Goal: Task Accomplishment & Management: Use online tool/utility

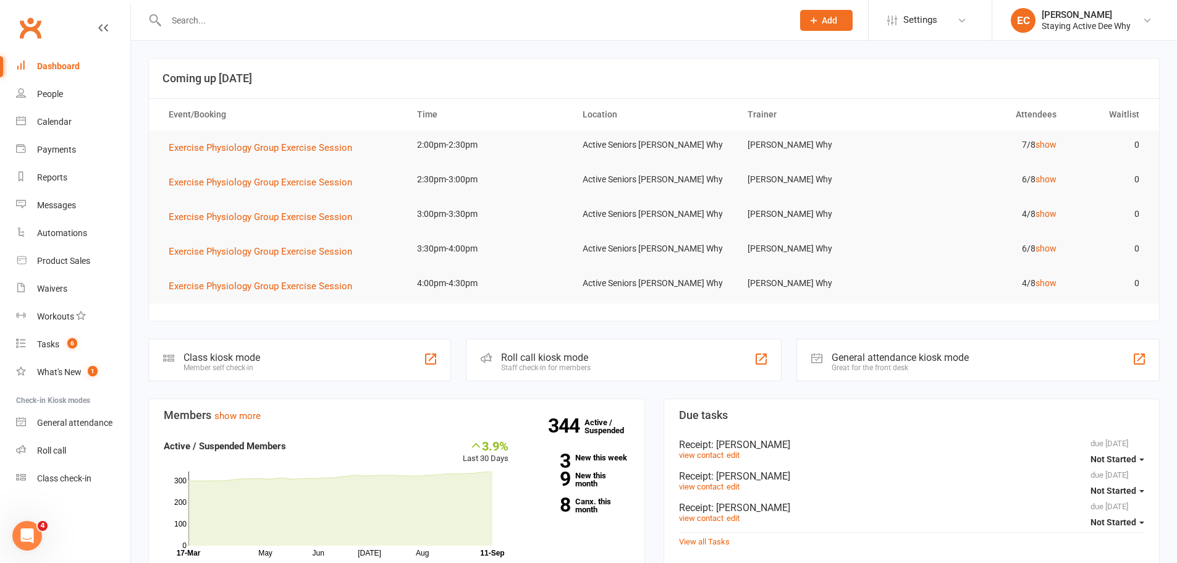
drag, startPoint x: 303, startPoint y: 11, endPoint x: 324, endPoint y: 1, distance: 23.5
click at [311, 7] on div at bounding box center [466, 20] width 636 height 40
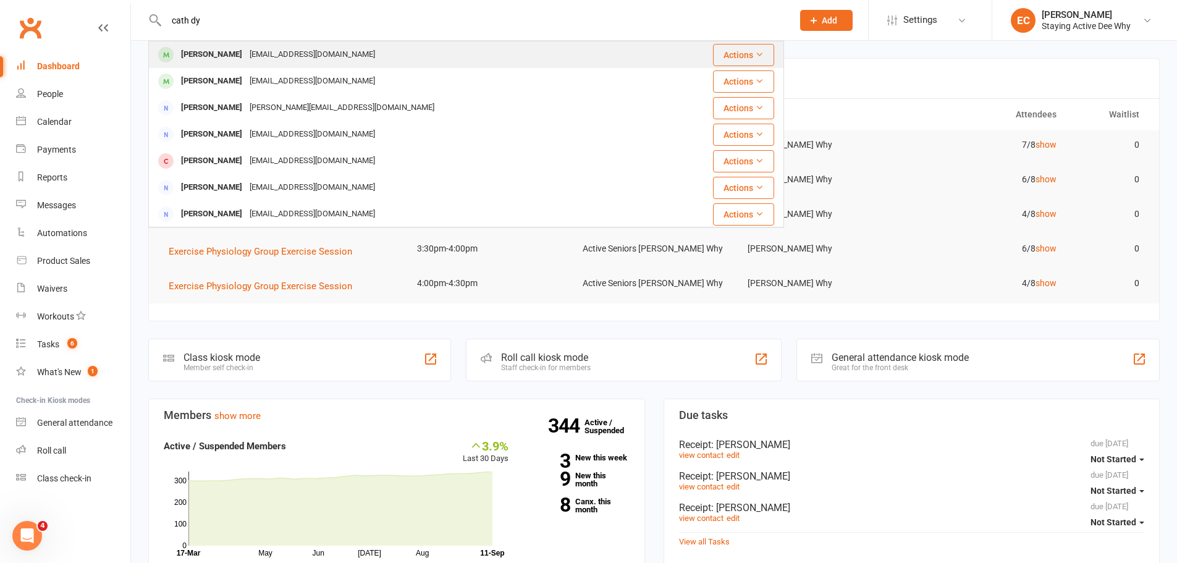
type input "cath dy"
click at [195, 63] on div "[PERSON_NAME]" at bounding box center [211, 55] width 69 height 18
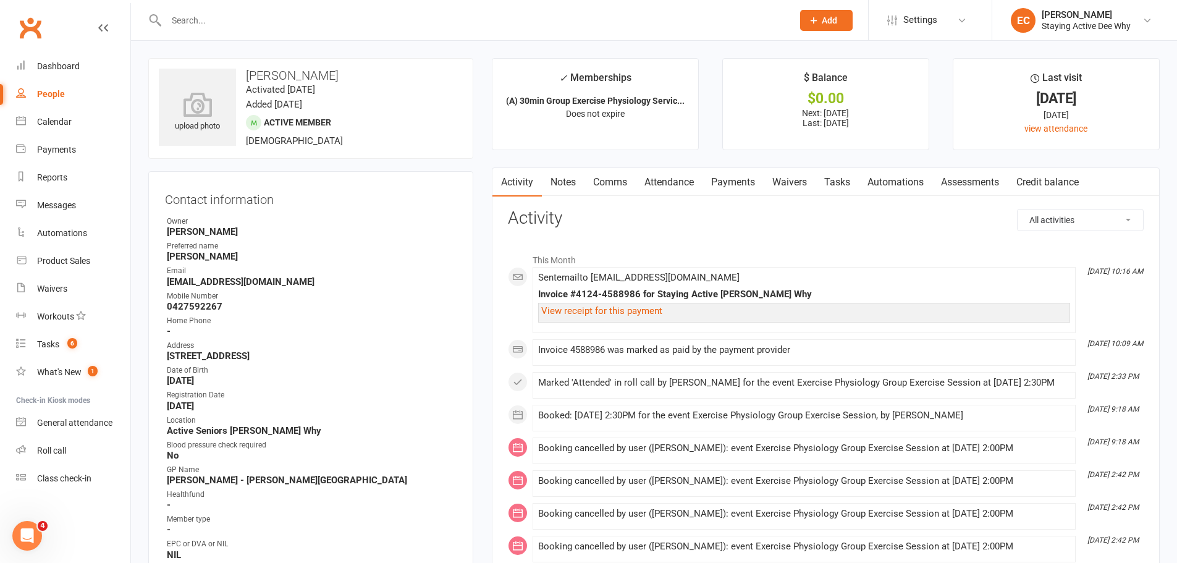
click at [687, 182] on link "Attendance" at bounding box center [669, 182] width 67 height 28
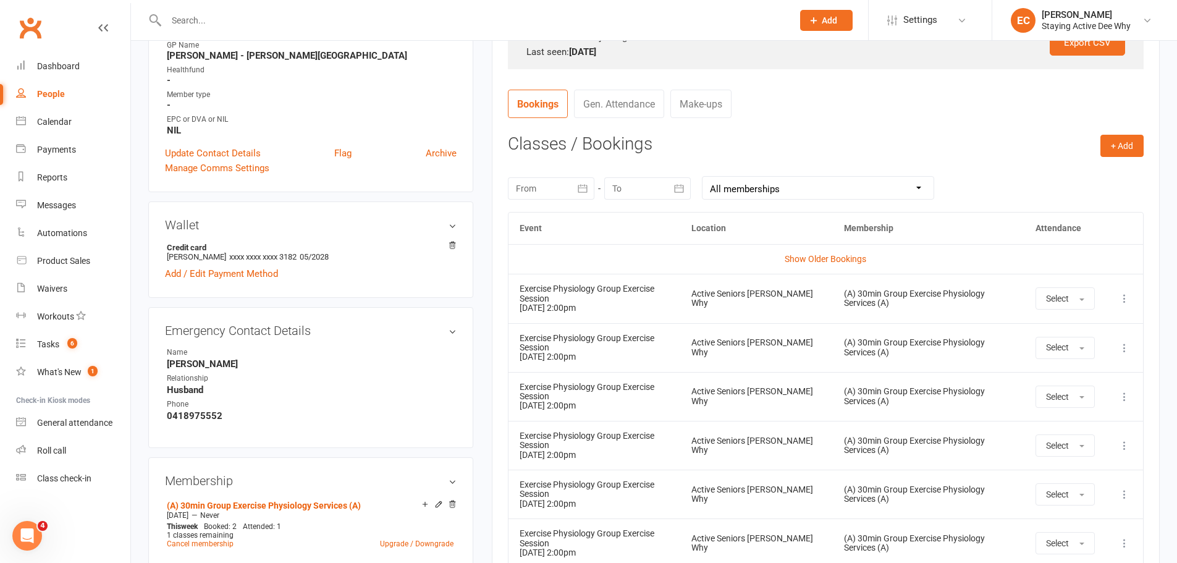
scroll to position [433, 0]
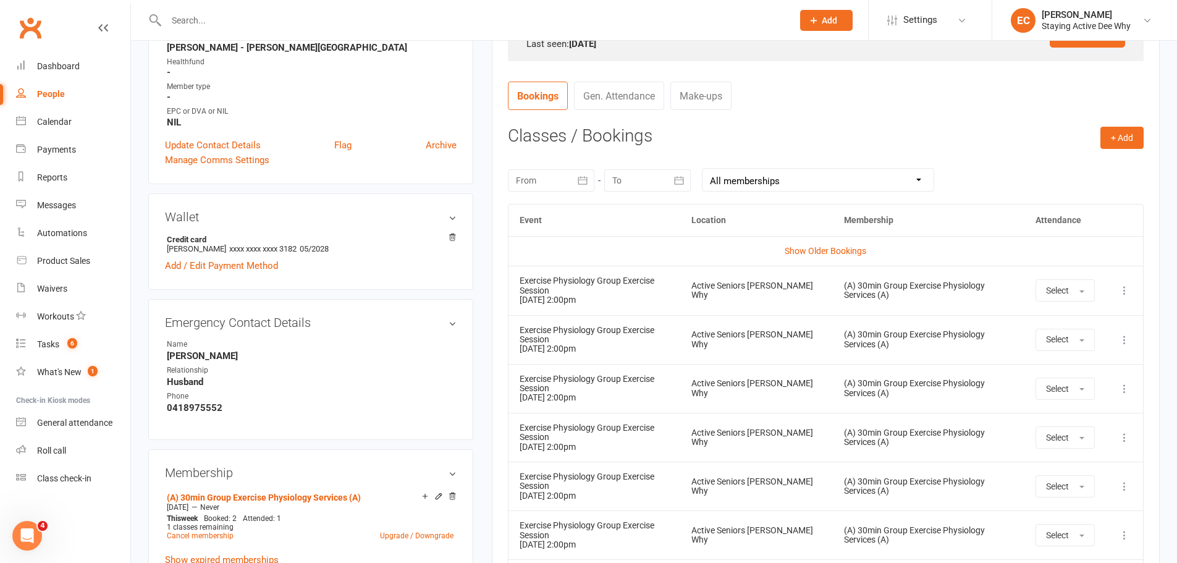
click at [1127, 339] on icon at bounding box center [1125, 340] width 12 height 12
click at [1061, 415] on link "Remove booking" at bounding box center [1070, 413] width 122 height 25
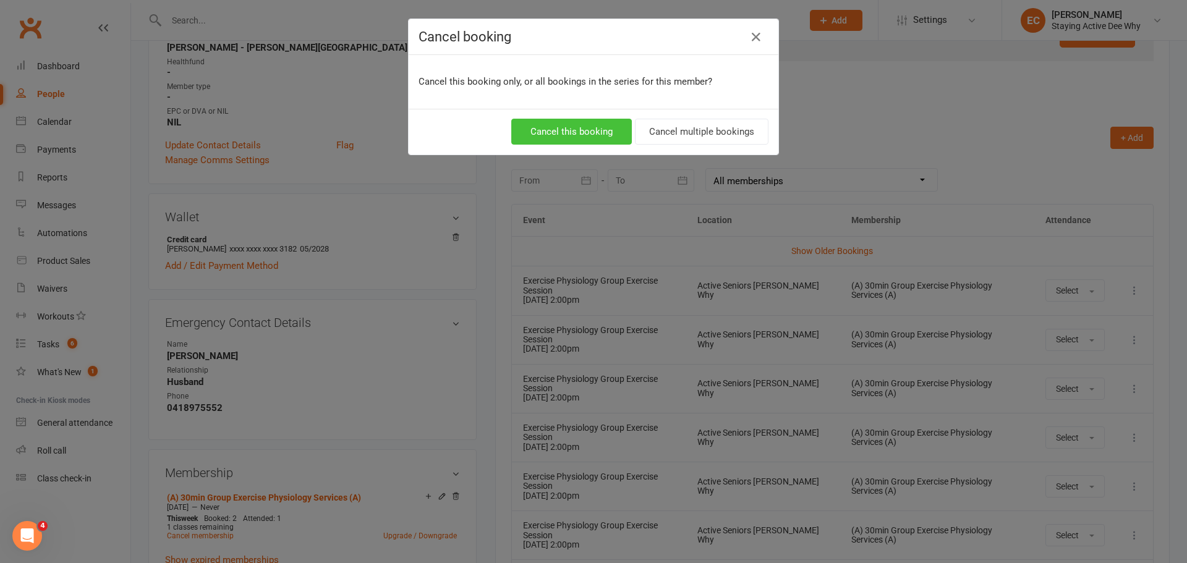
click at [561, 127] on button "Cancel this booking" at bounding box center [571, 132] width 121 height 26
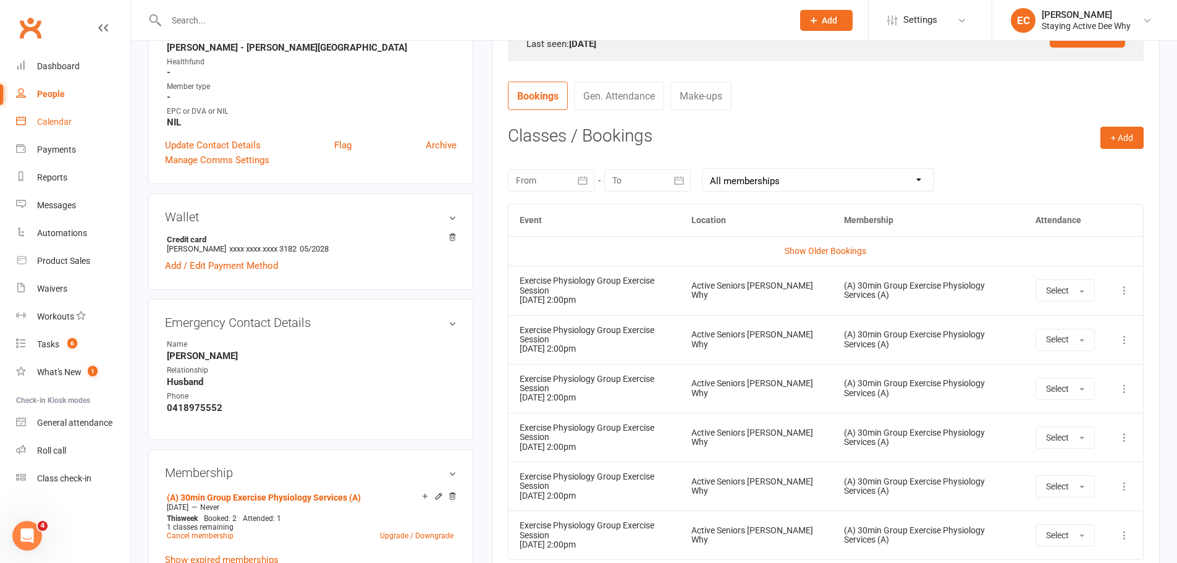
drag, startPoint x: 74, startPoint y: 125, endPoint x: 82, endPoint y: 125, distance: 8.0
click at [74, 125] on link "Calendar" at bounding box center [73, 122] width 114 height 28
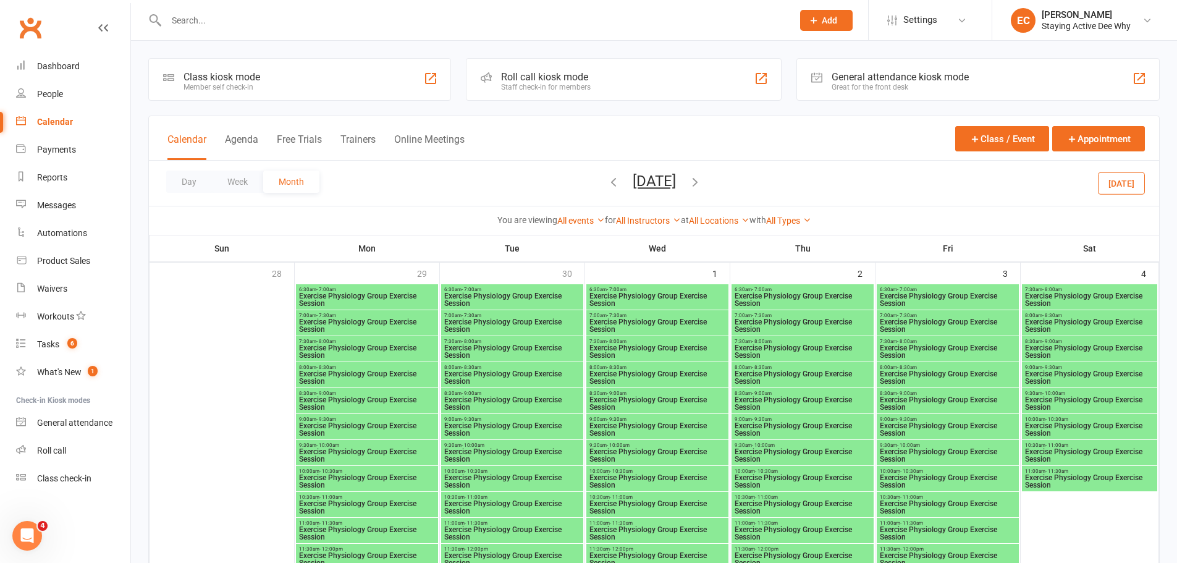
click at [607, 184] on icon "button" at bounding box center [614, 182] width 14 height 14
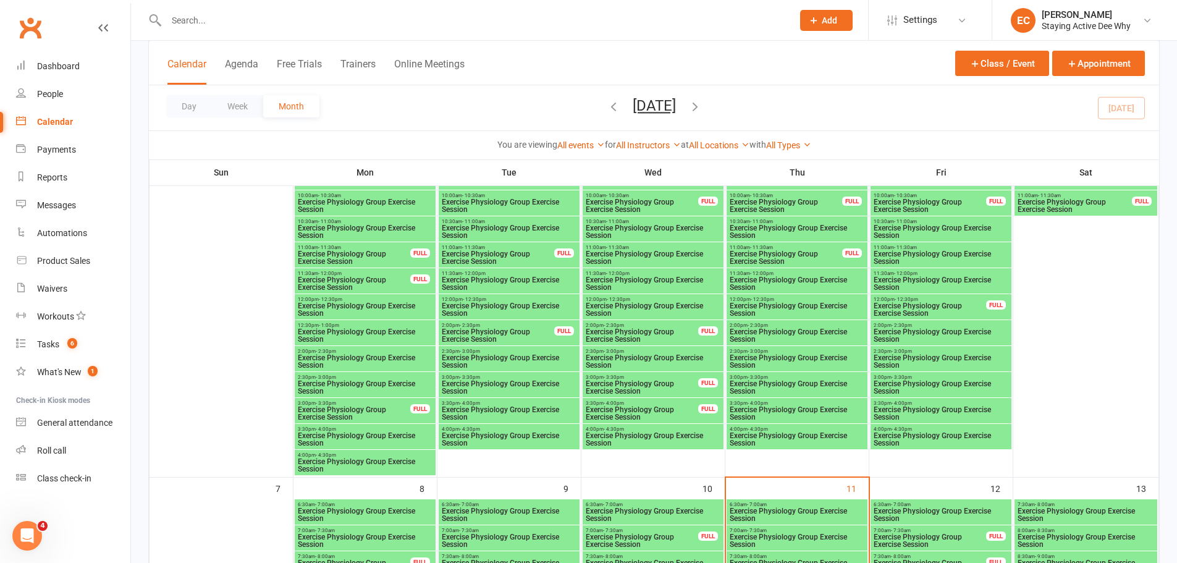
scroll to position [1236, 0]
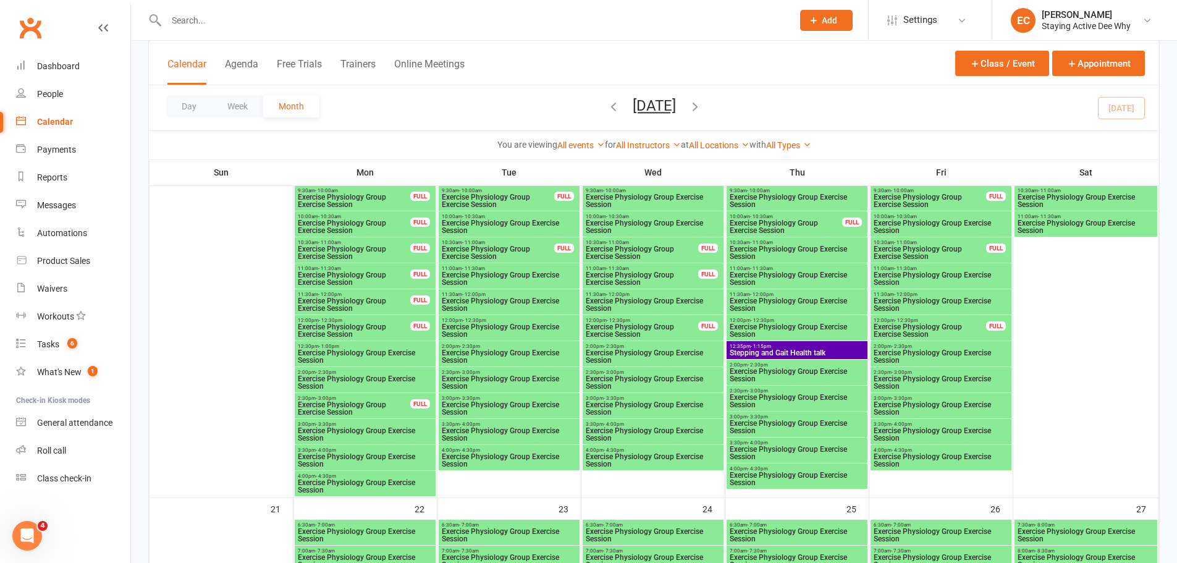
click at [560, 383] on span "Exercise Physiology Group Exercise Session" at bounding box center [509, 382] width 136 height 15
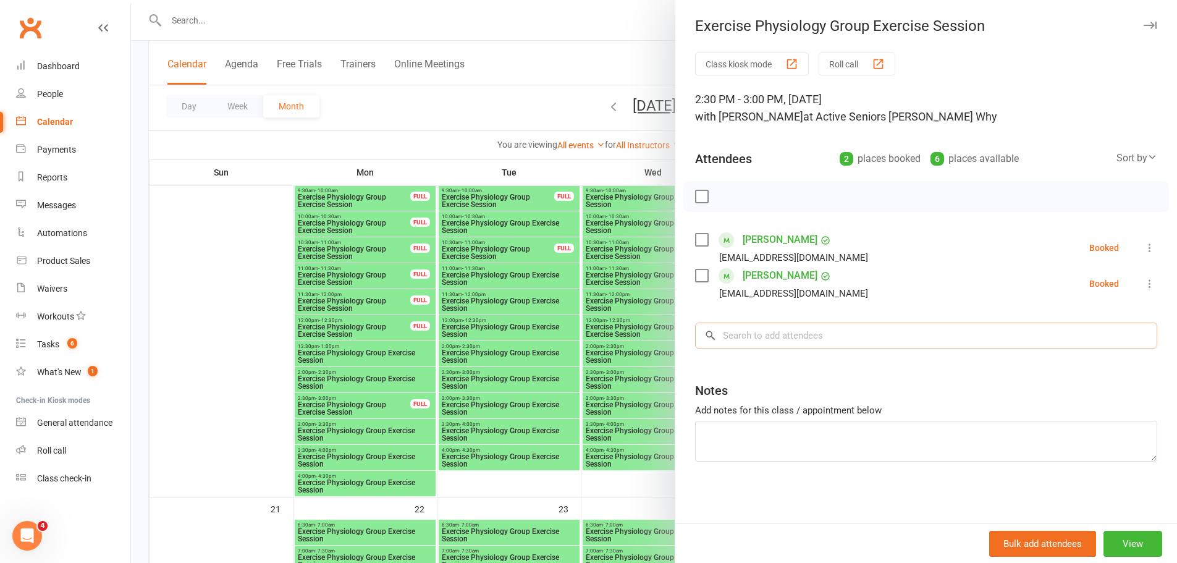
drag, startPoint x: 774, startPoint y: 339, endPoint x: 784, endPoint y: 322, distance: 19.6
click at [782, 324] on input "search" at bounding box center [926, 336] width 462 height 26
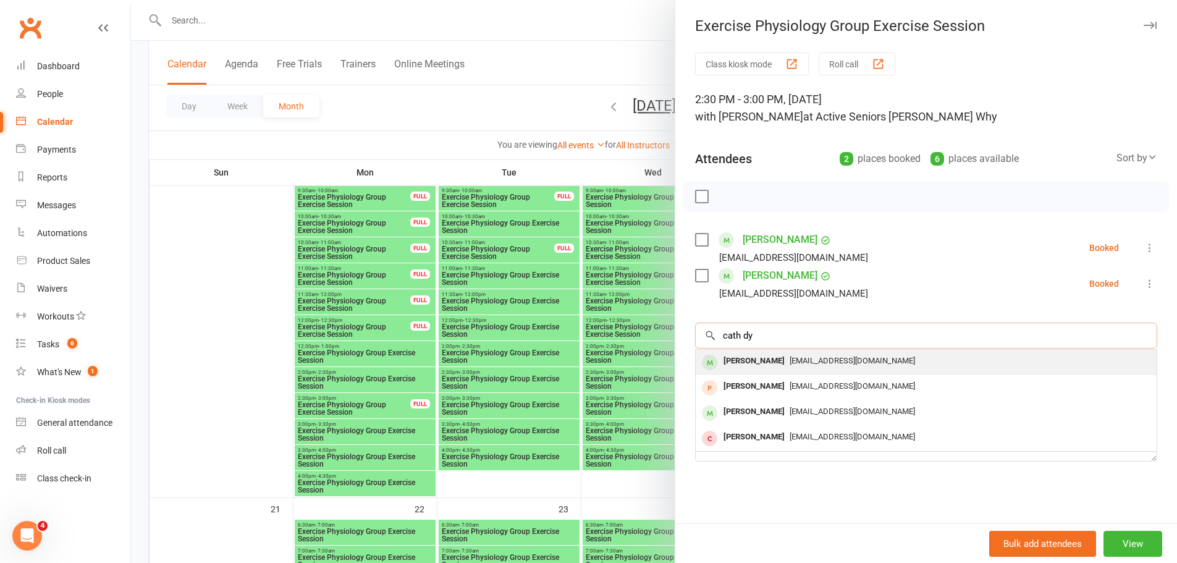
type input "cath dy"
click at [726, 358] on div "[PERSON_NAME]" at bounding box center [754, 361] width 71 height 18
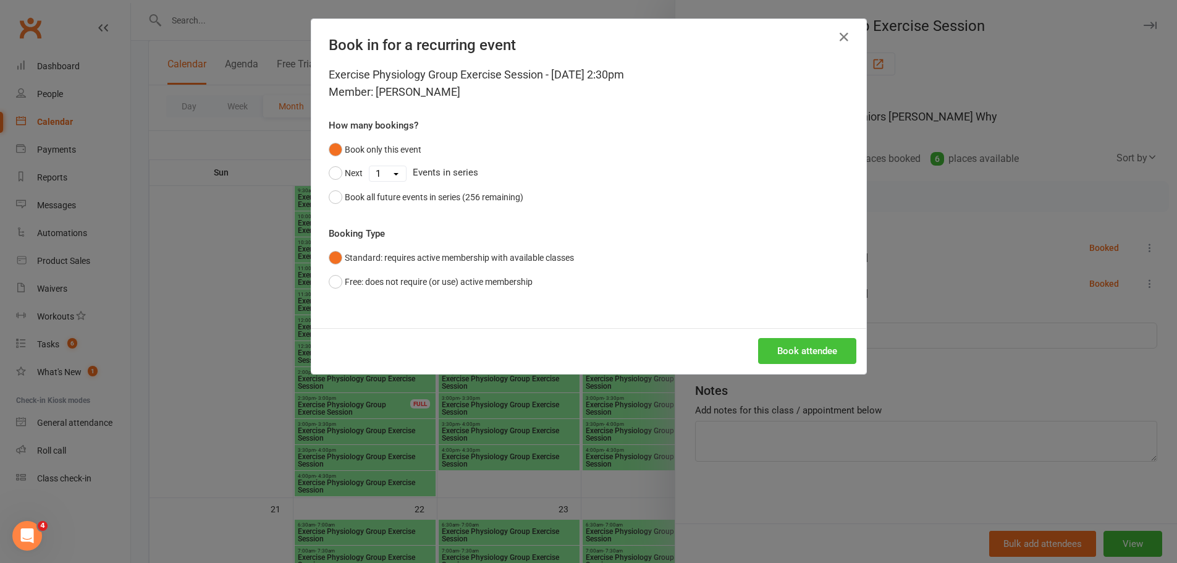
click at [803, 353] on button "Book attendee" at bounding box center [807, 351] width 98 height 26
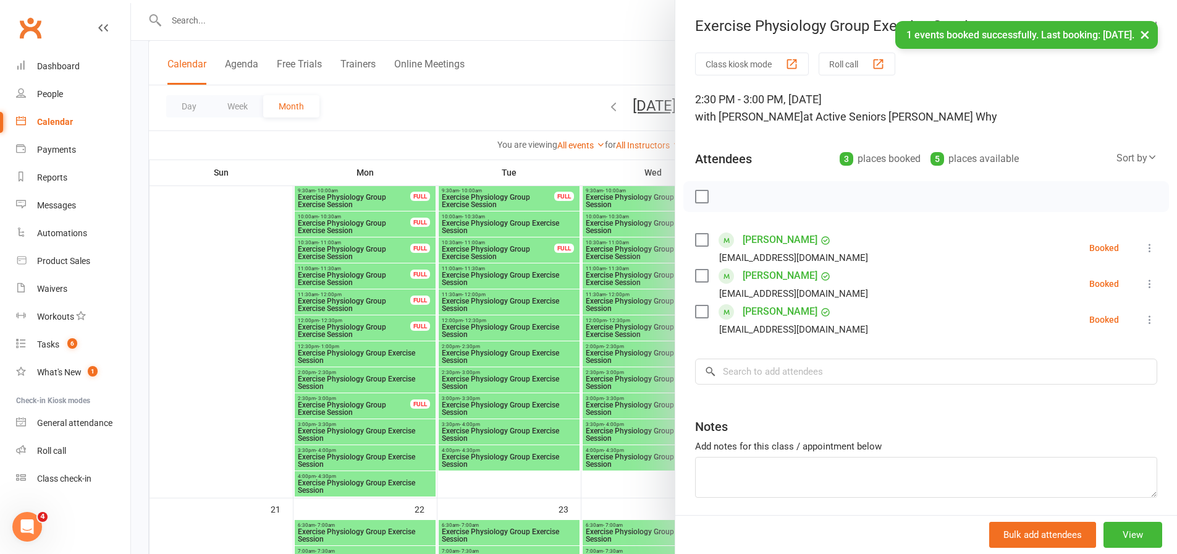
click at [502, 101] on div at bounding box center [654, 277] width 1046 height 554
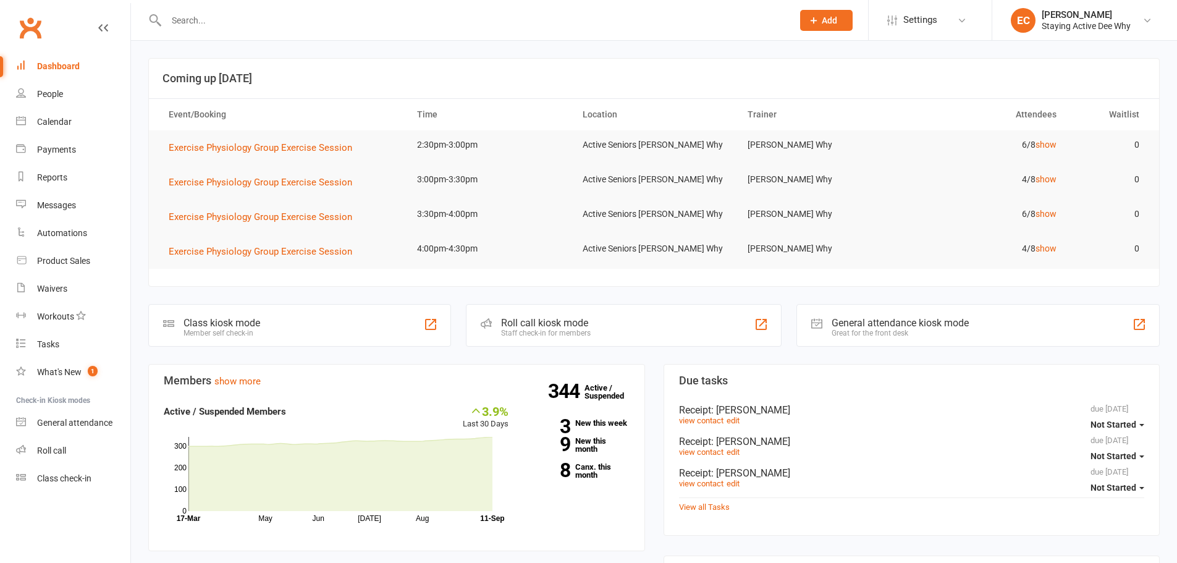
click at [231, 24] on input "text" at bounding box center [474, 20] width 622 height 17
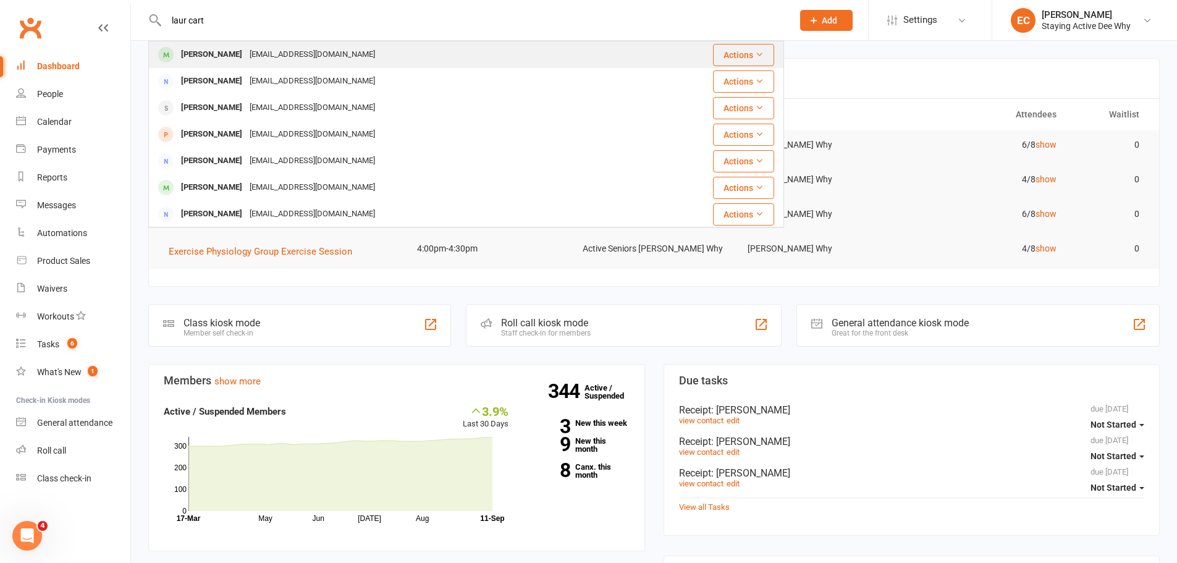
type input "laur cart"
click at [195, 59] on div "[PERSON_NAME]" at bounding box center [211, 55] width 69 height 18
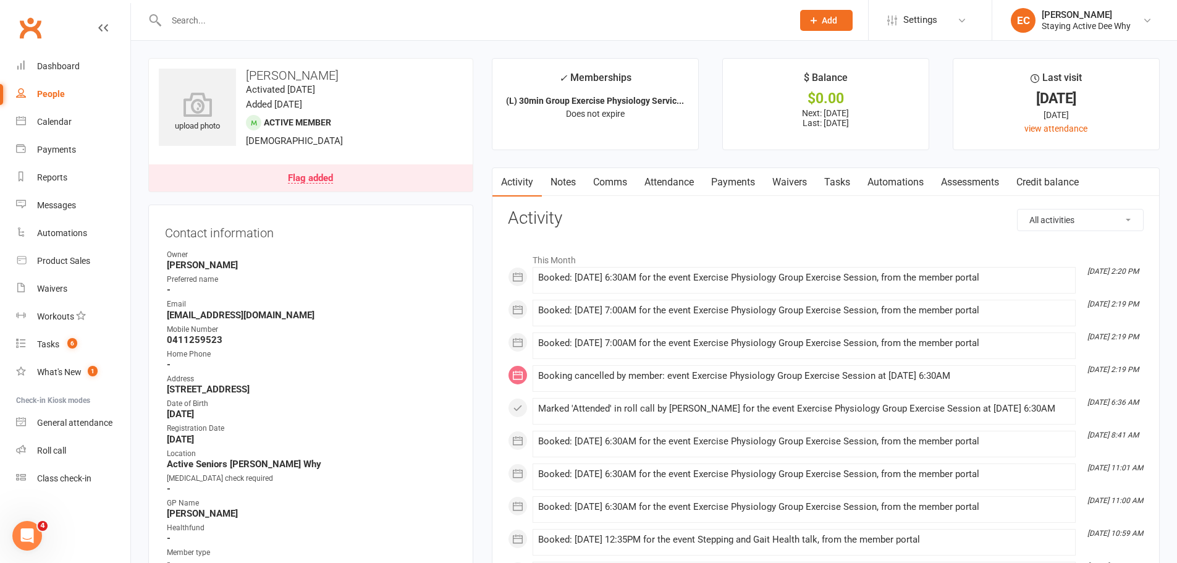
click at [728, 177] on link "Payments" at bounding box center [733, 182] width 61 height 28
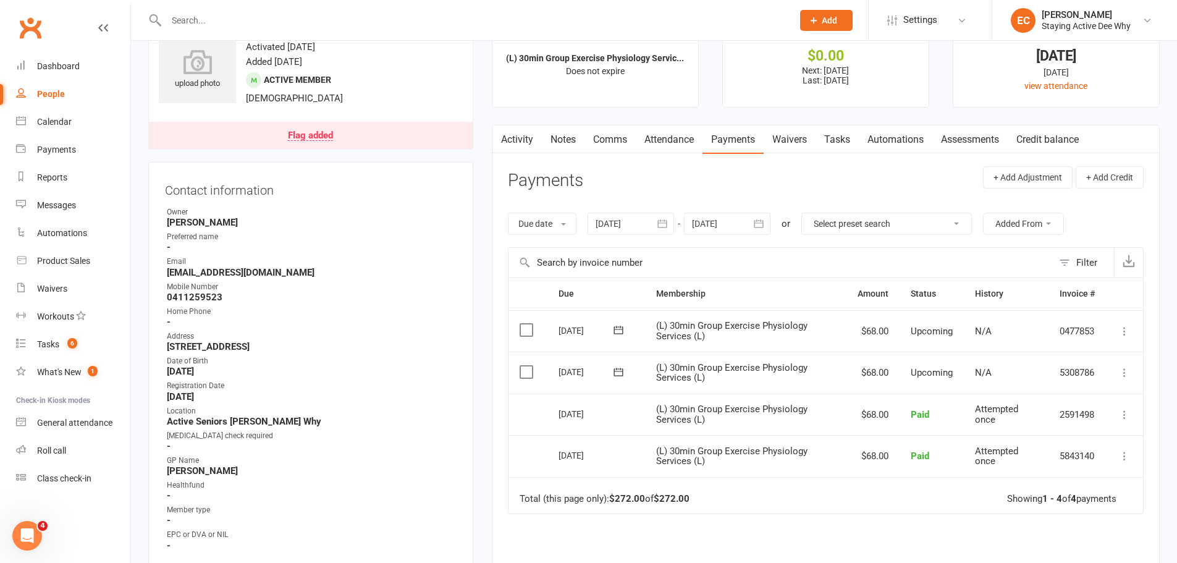
scroll to position [62, 0]
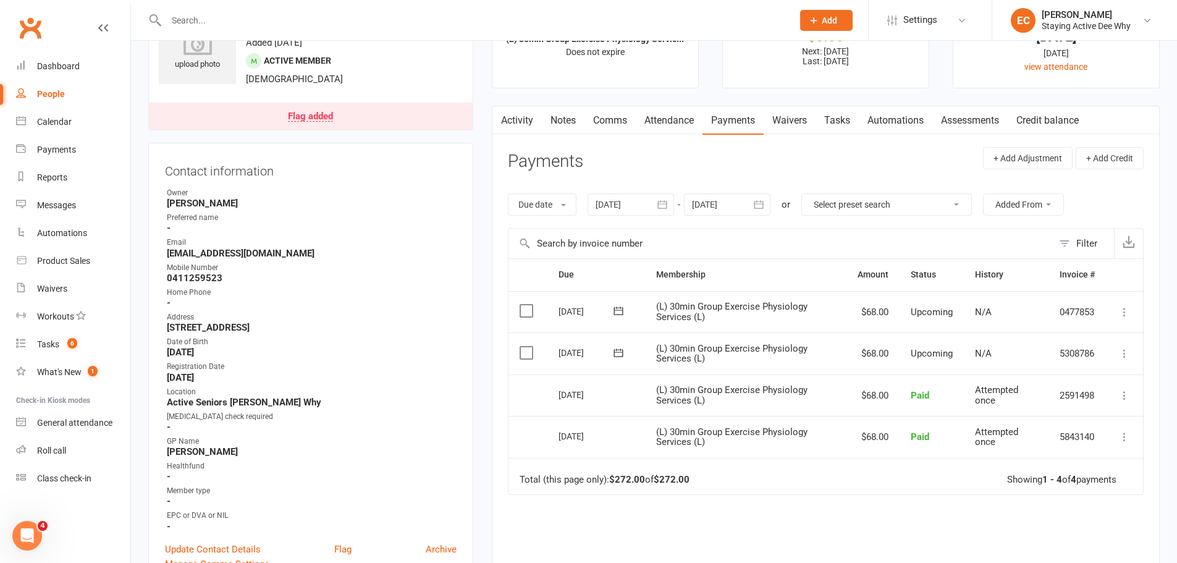
click at [1125, 397] on icon at bounding box center [1125, 395] width 12 height 12
click at [1054, 464] on link "View invoice receipt" at bounding box center [1070, 469] width 122 height 25
drag, startPoint x: 615, startPoint y: 208, endPoint x: 615, endPoint y: 226, distance: 17.3
click at [615, 216] on div at bounding box center [631, 204] width 87 height 22
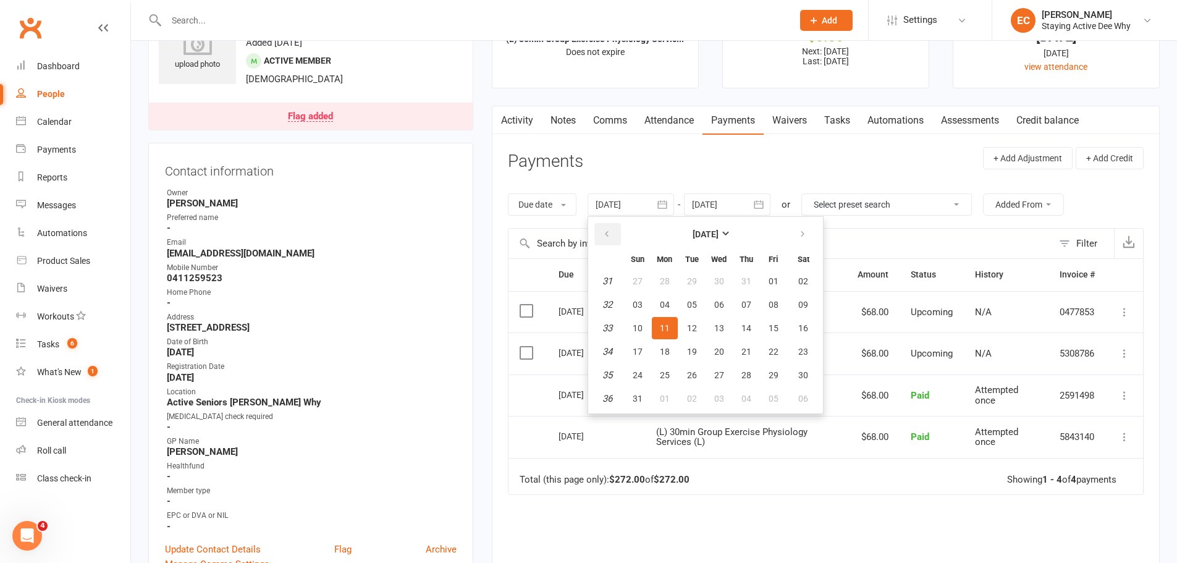
click at [611, 235] on icon "button" at bounding box center [607, 234] width 9 height 10
click at [638, 281] on span "01" at bounding box center [638, 281] width 10 height 10
type input "[DATE]"
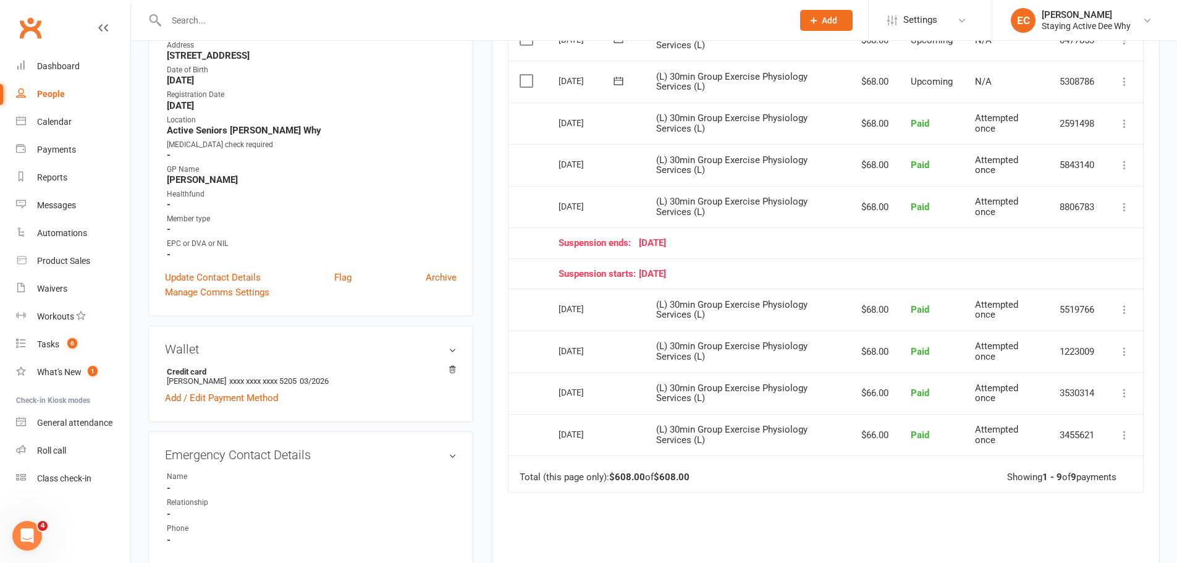
scroll to position [371, 0]
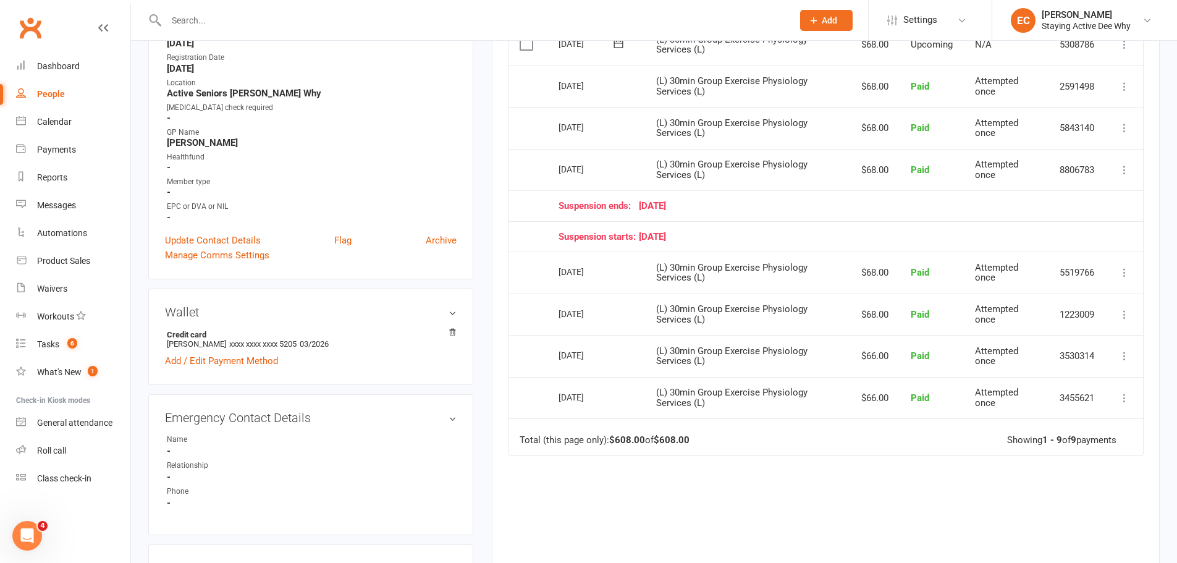
click at [1118, 397] on button at bounding box center [1124, 398] width 15 height 15
click at [1128, 274] on icon at bounding box center [1125, 272] width 12 height 12
click at [761, 352] on span "(L) 30min Group Exercise Physiology Services (L)" at bounding box center [731, 356] width 151 height 22
click at [1127, 401] on icon at bounding box center [1125, 398] width 12 height 12
click at [1066, 478] on link "View invoice receipt" at bounding box center [1070, 471] width 122 height 25
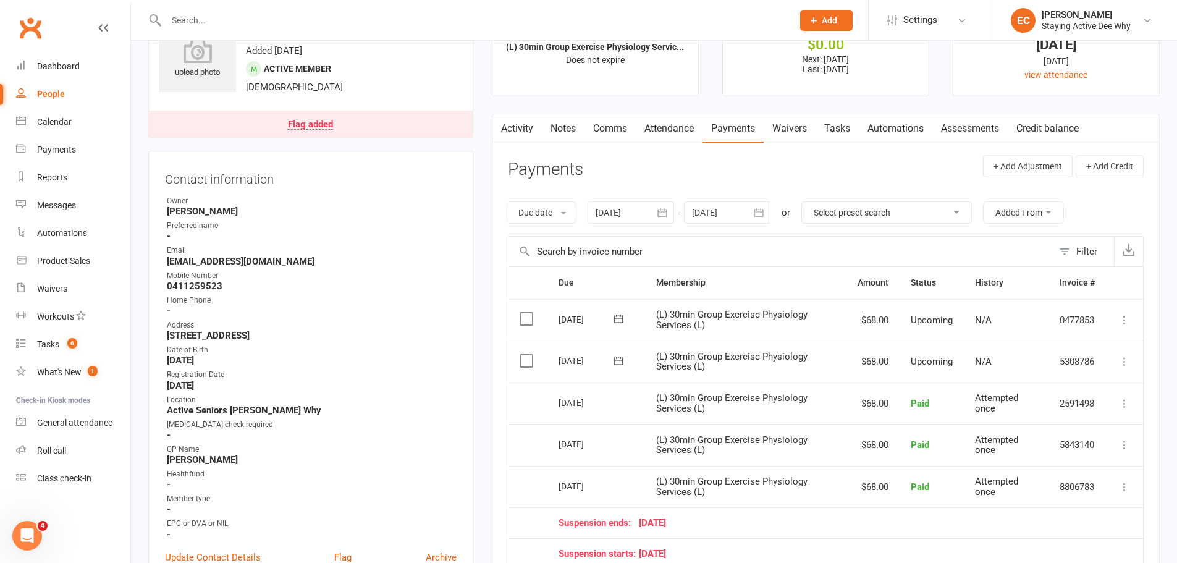
scroll to position [0, 0]
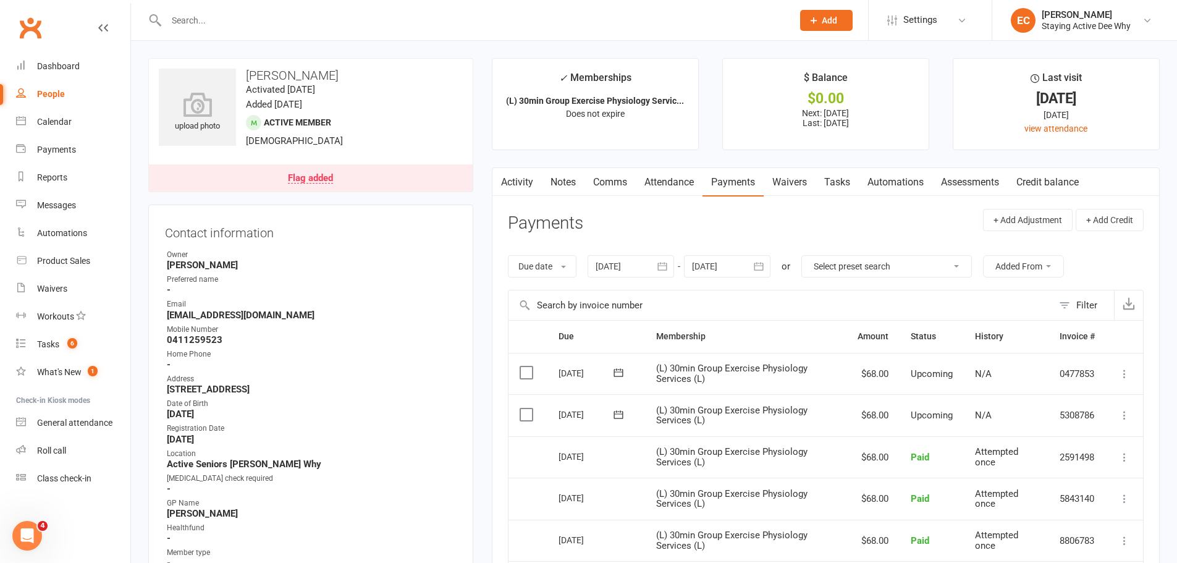
click at [421, 12] on input "text" at bounding box center [474, 20] width 622 height 17
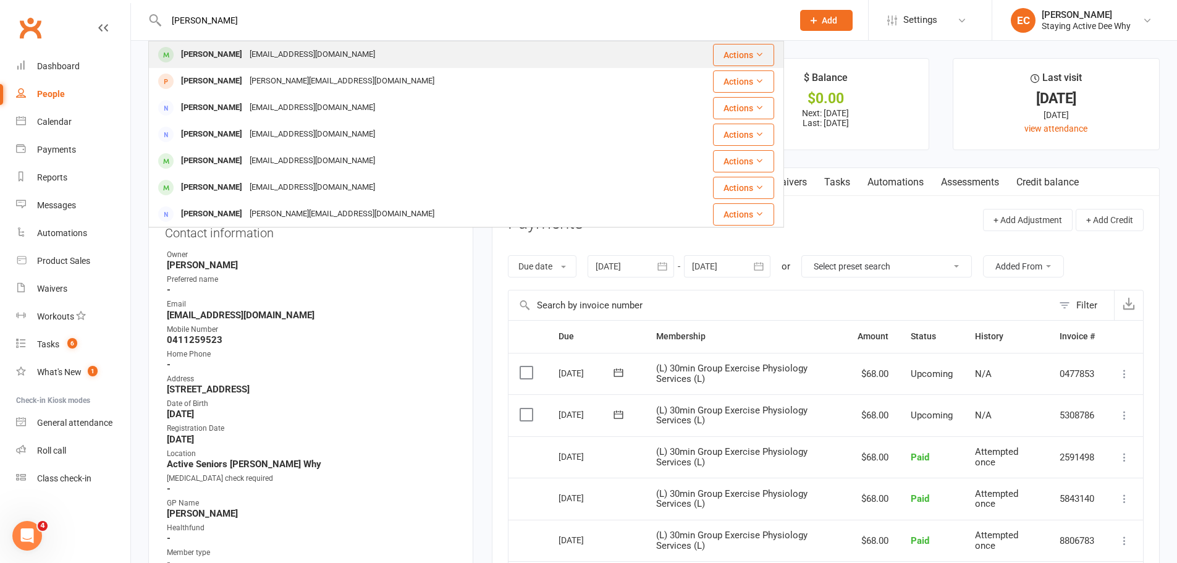
type input "[PERSON_NAME]"
click at [209, 49] on div "[PERSON_NAME]" at bounding box center [211, 55] width 69 height 18
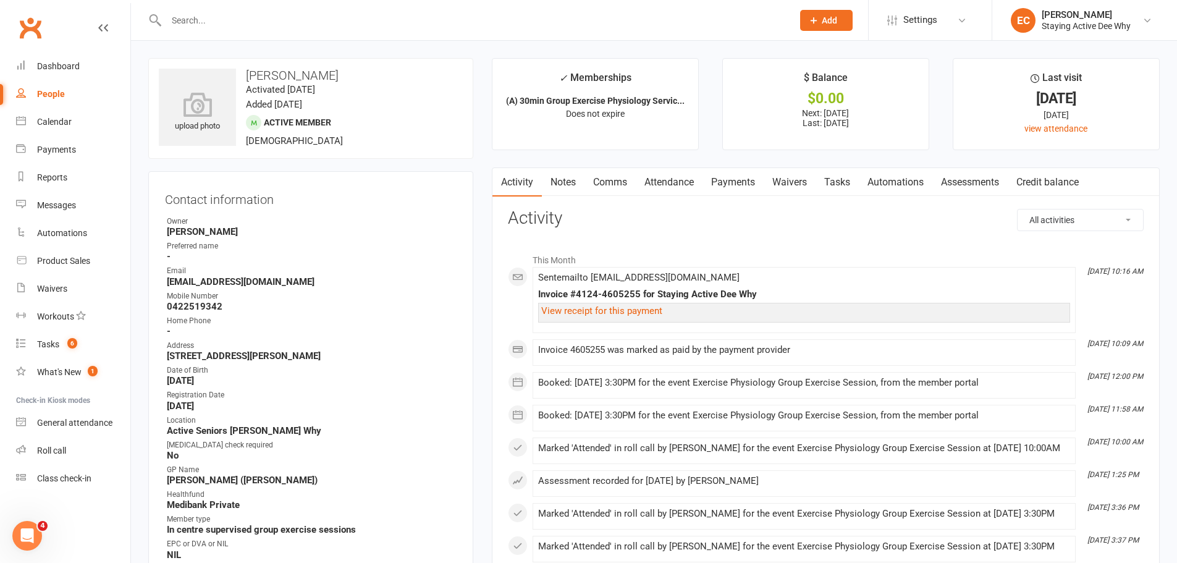
click at [979, 188] on link "Assessments" at bounding box center [970, 182] width 75 height 28
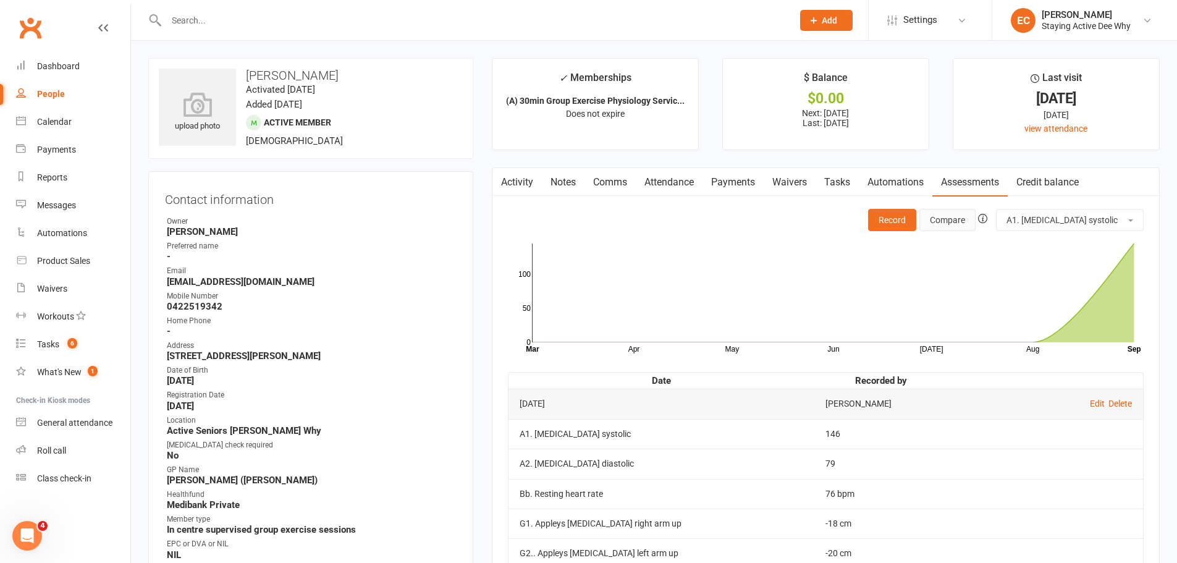
click at [950, 221] on button "Compare" at bounding box center [948, 220] width 56 height 22
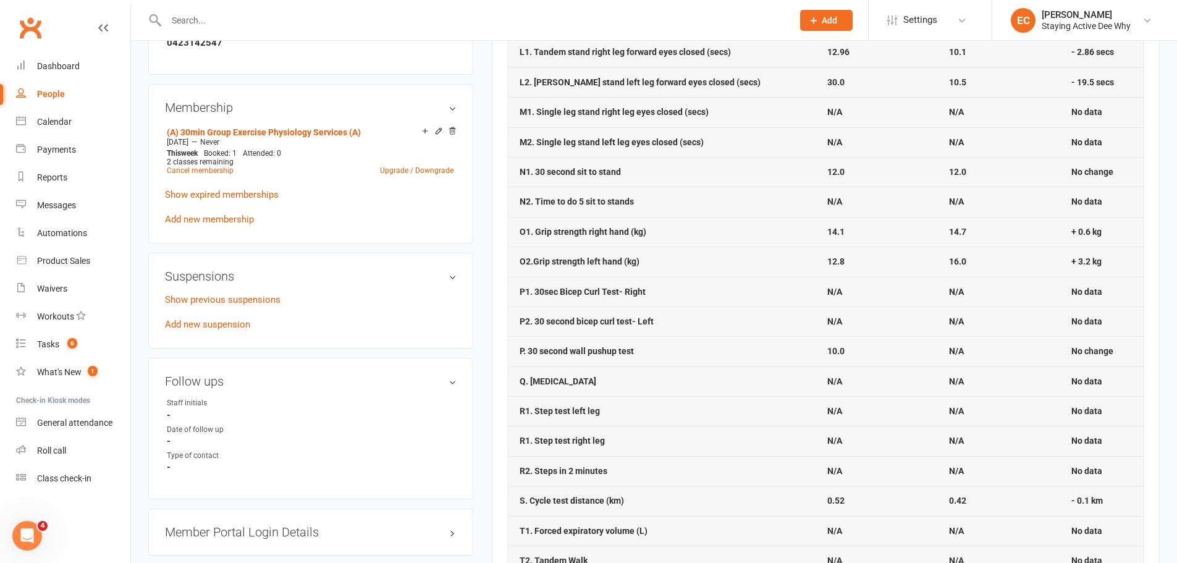
scroll to position [865, 0]
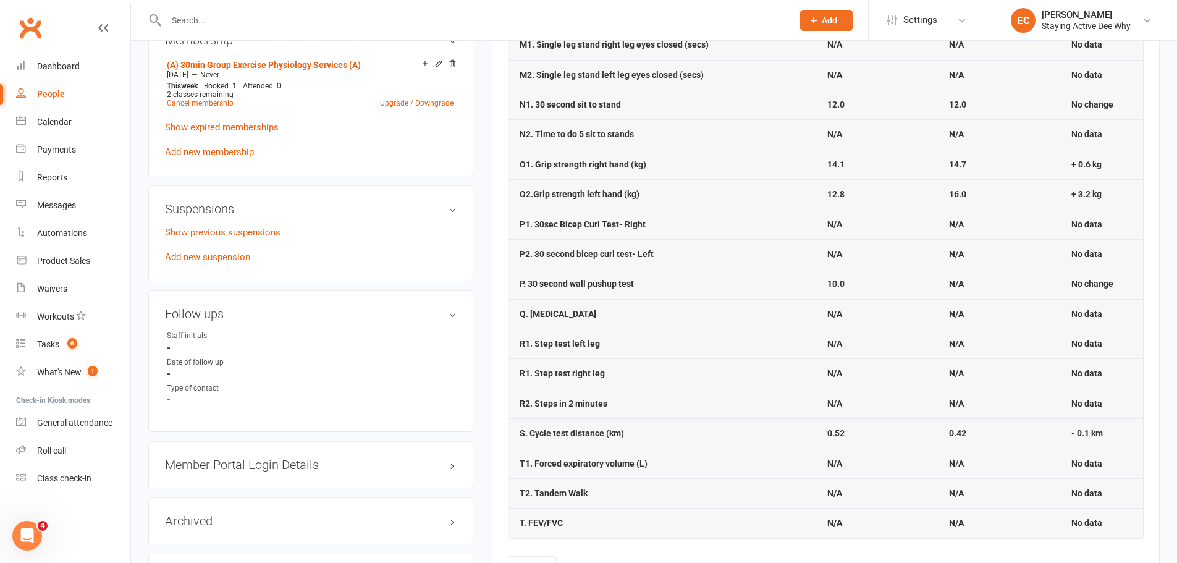
click at [19, 23] on link "Clubworx" at bounding box center [30, 27] width 31 height 31
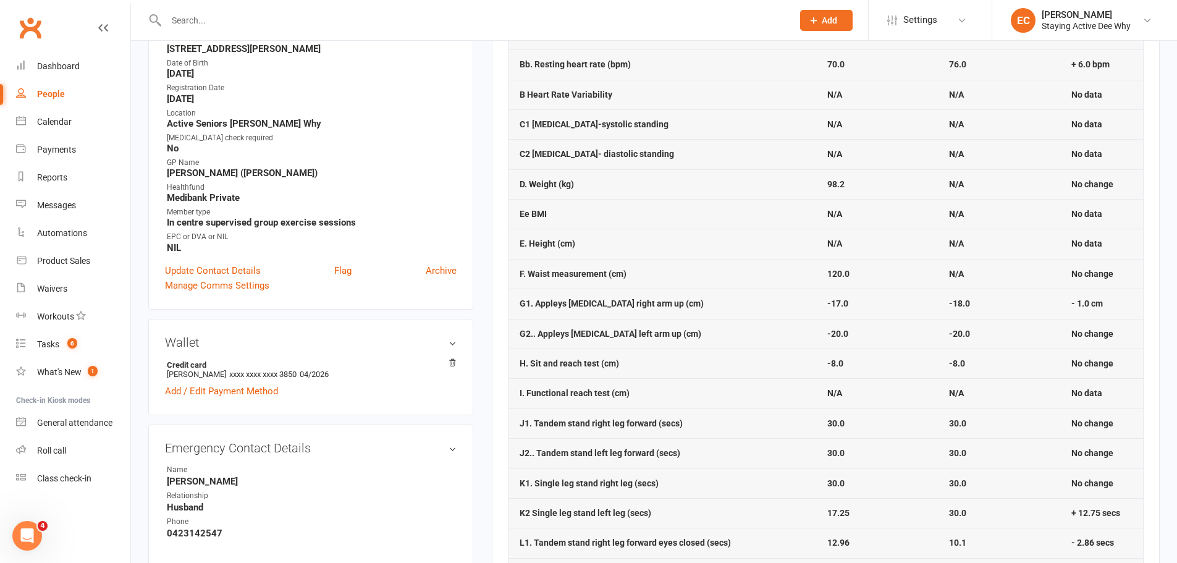
scroll to position [247, 0]
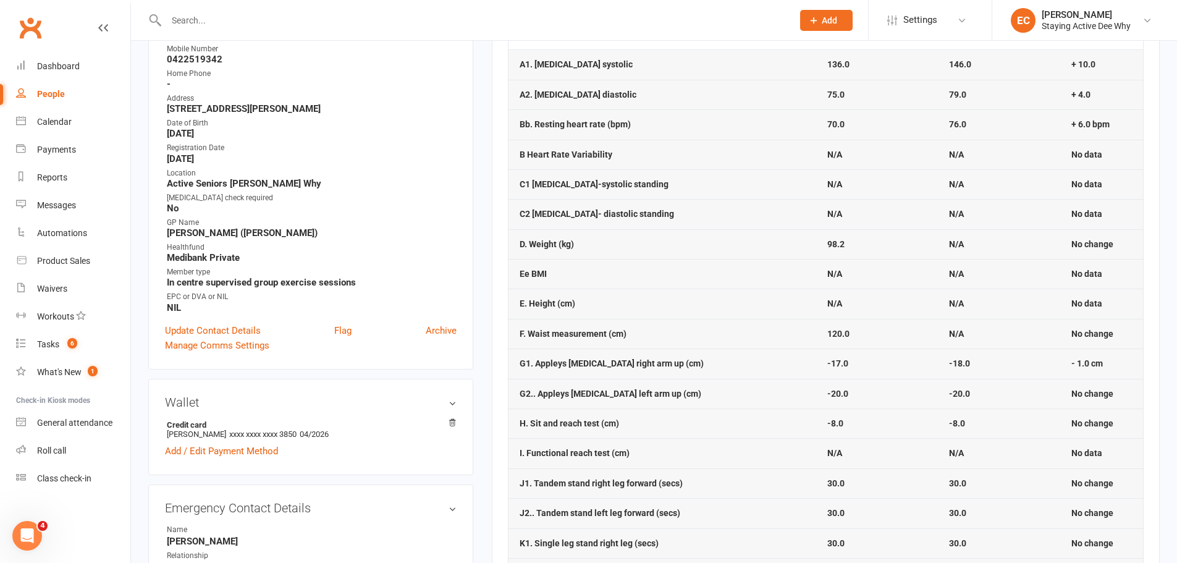
drag, startPoint x: 282, startPoint y: 11, endPoint x: 290, endPoint y: 9, distance: 8.8
click at [289, 10] on div at bounding box center [466, 20] width 636 height 40
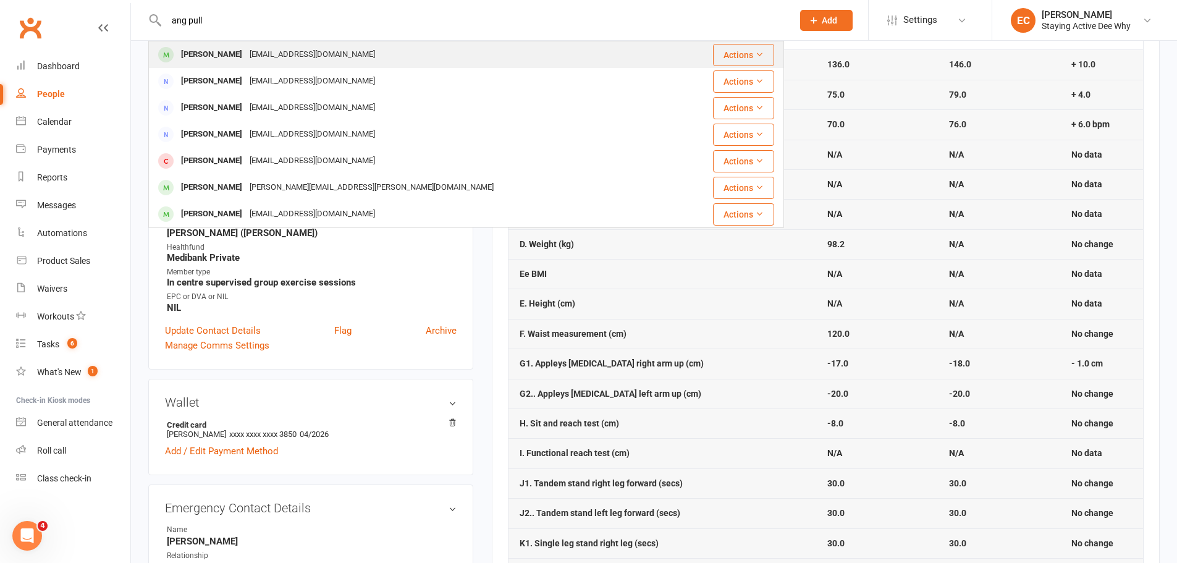
type input "ang pull"
click at [175, 54] on div at bounding box center [166, 54] width 23 height 20
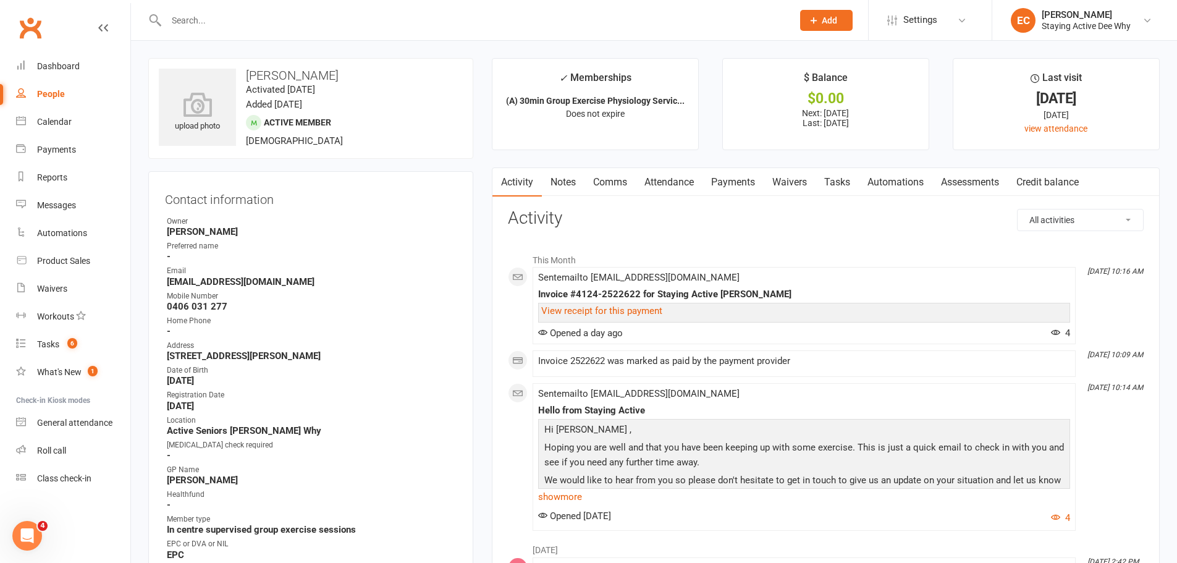
click at [676, 187] on link "Attendance" at bounding box center [669, 182] width 67 height 28
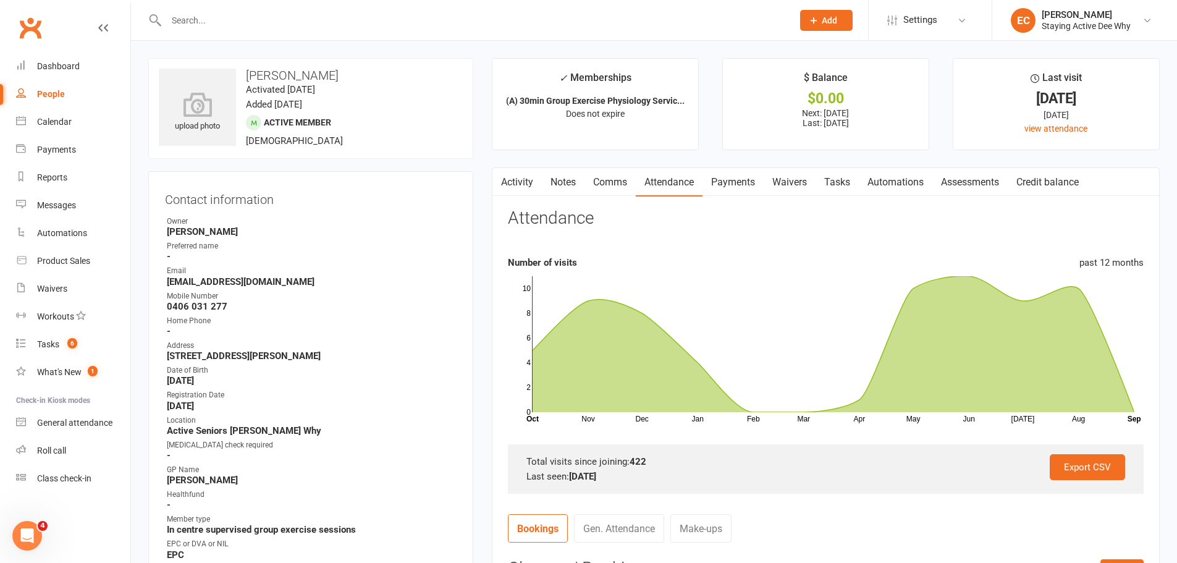
click at [747, 174] on link "Payments" at bounding box center [733, 182] width 61 height 28
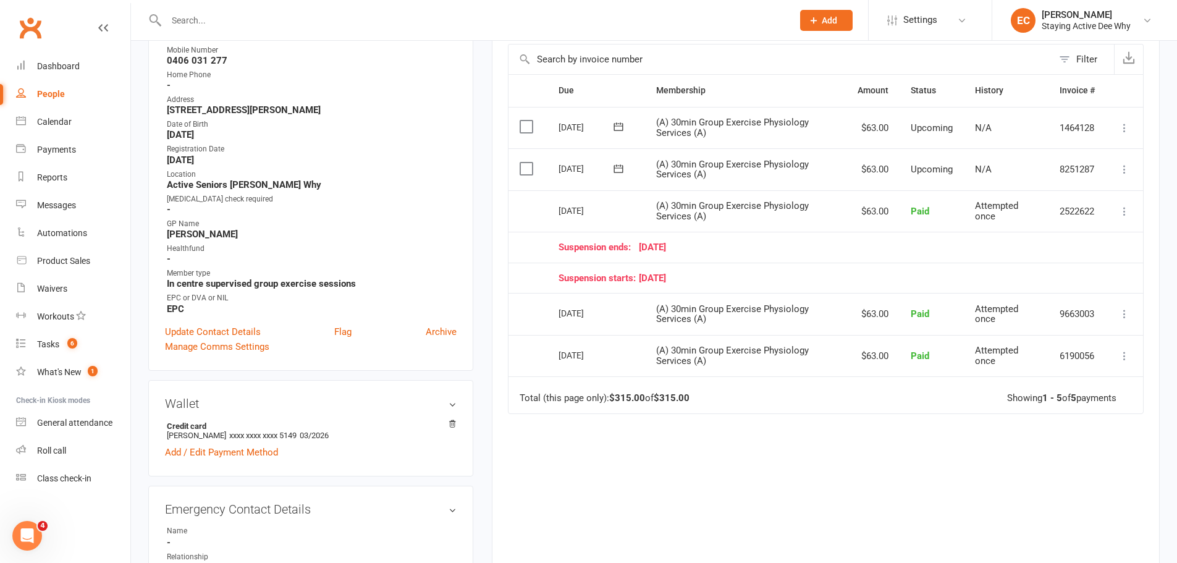
scroll to position [247, 0]
click at [789, 434] on div "Due Contact Membership Amount Status History Invoice # Select this [DATE] [PERS…" at bounding box center [826, 322] width 636 height 499
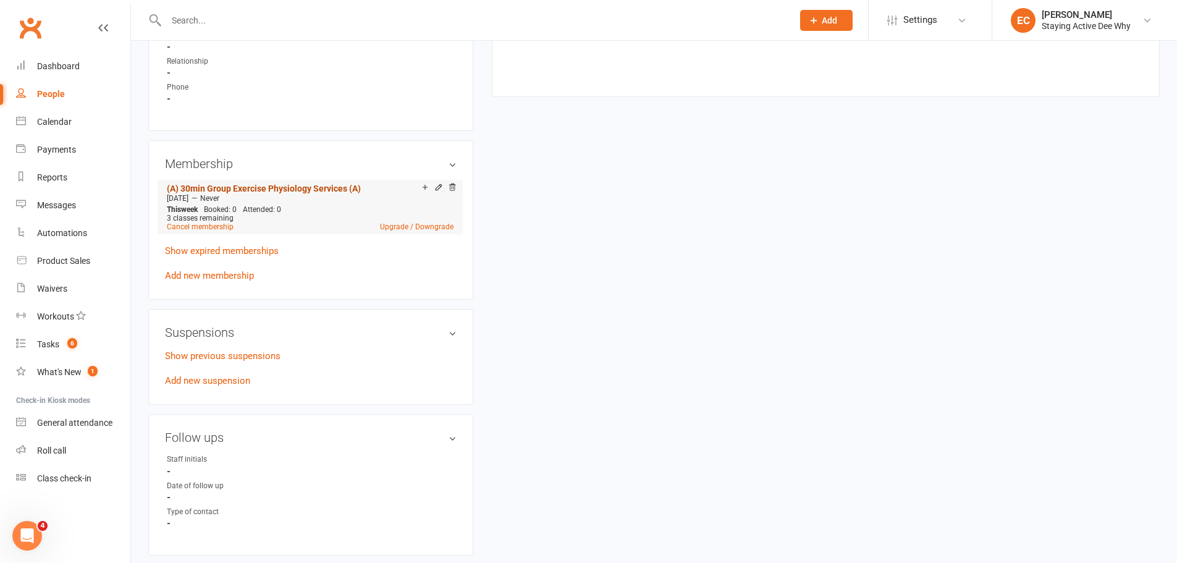
scroll to position [803, 0]
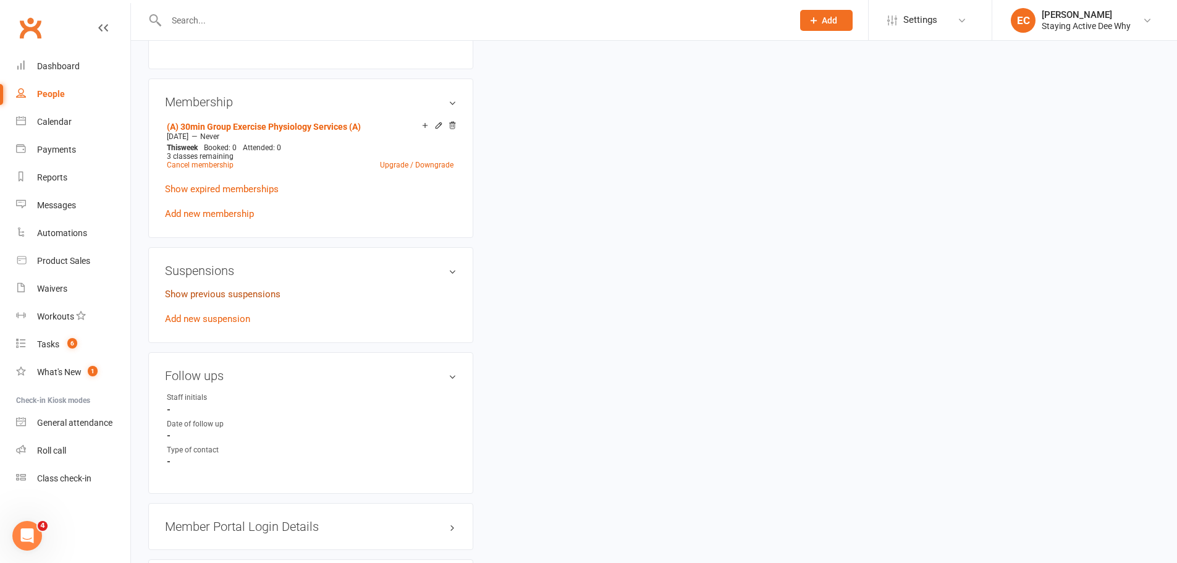
click at [239, 298] on link "Show previous suspensions" at bounding box center [223, 294] width 116 height 11
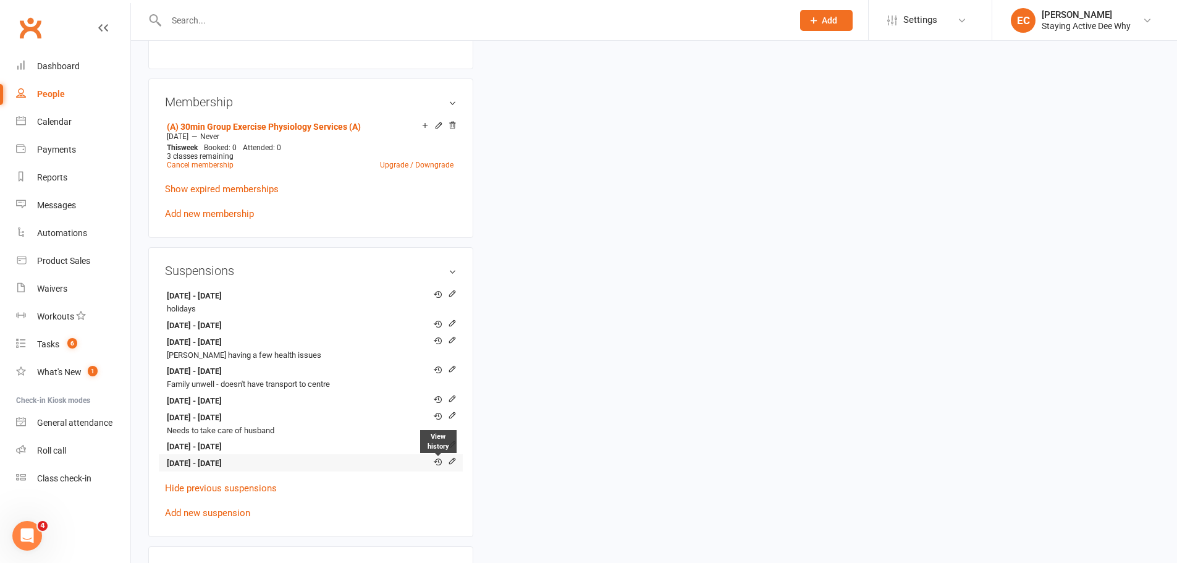
click at [436, 461] on icon at bounding box center [438, 462] width 8 height 8
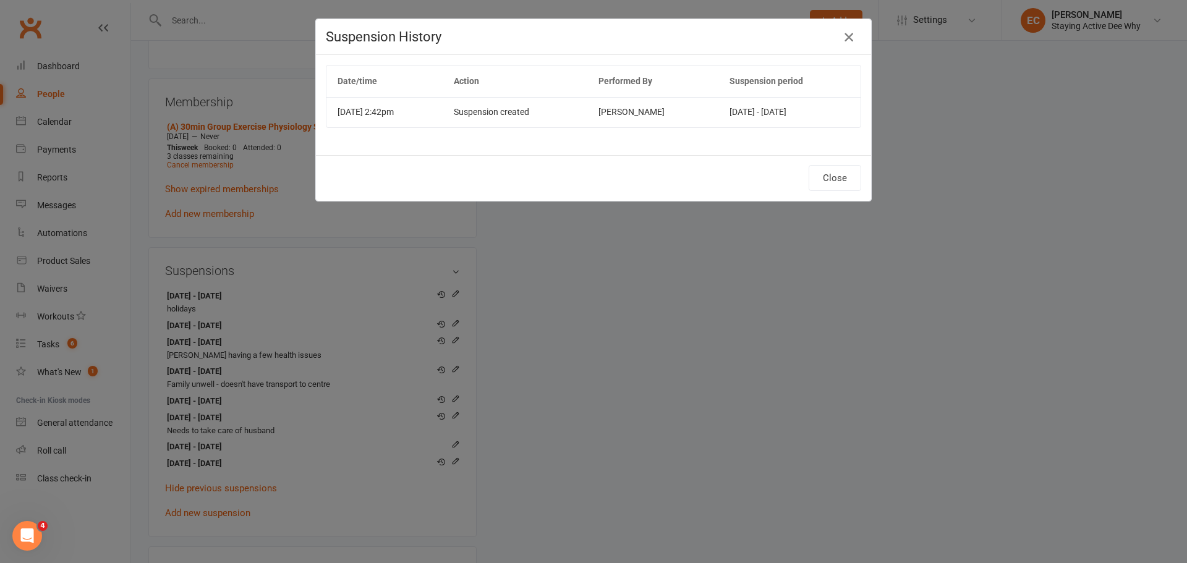
click at [841, 38] on icon "button" at bounding box center [848, 37] width 15 height 15
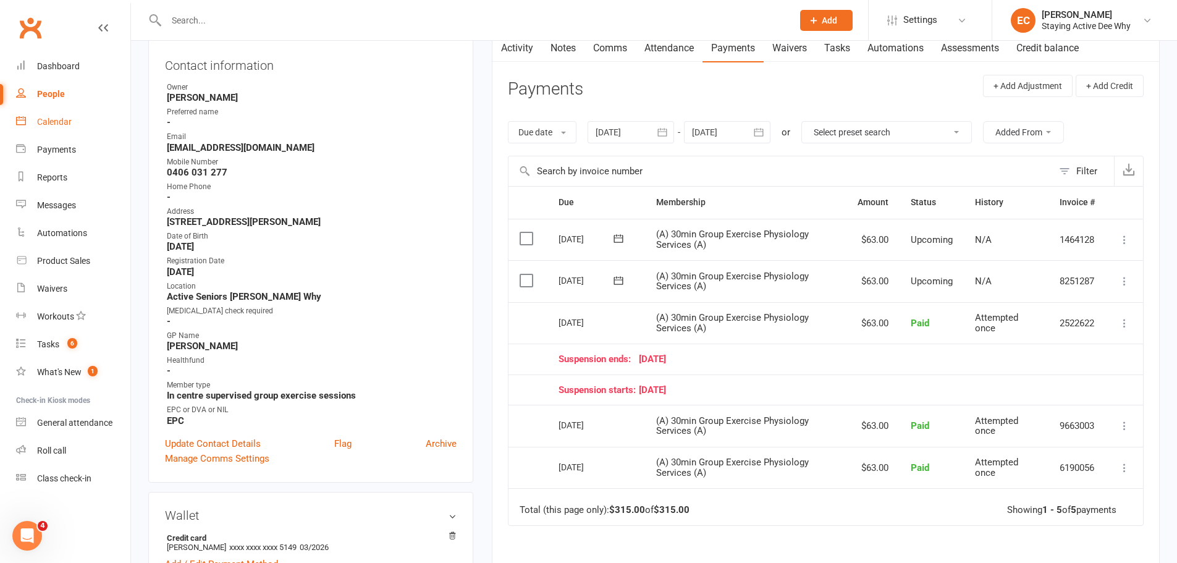
scroll to position [185, 0]
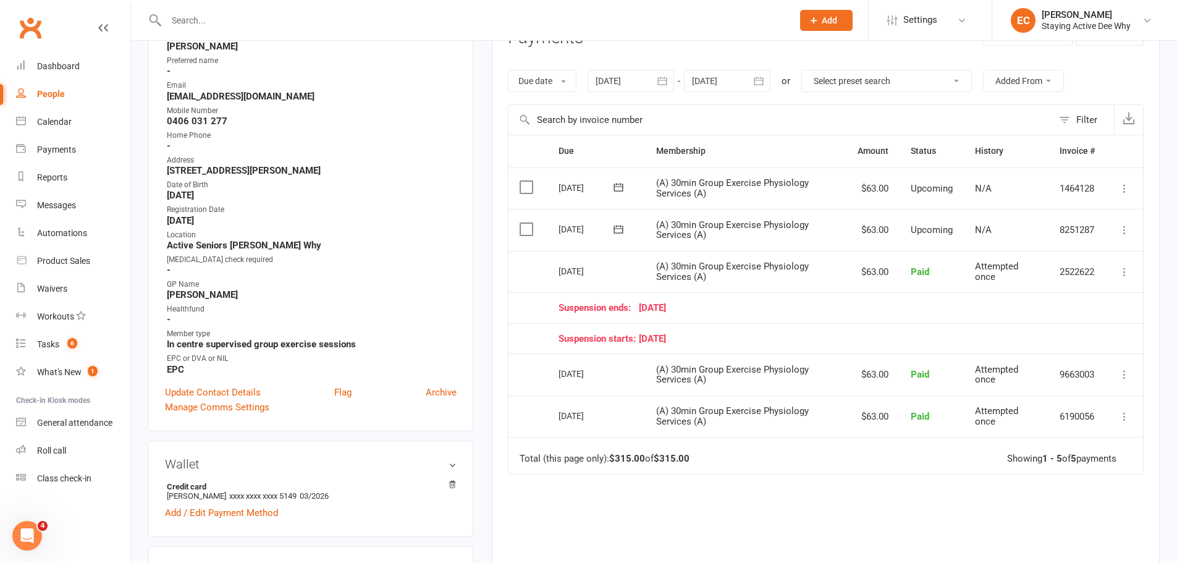
click at [839, 303] on div "Suspension ends: [DATE]" at bounding box center [827, 308] width 536 height 11
click at [1124, 226] on icon at bounding box center [1125, 230] width 12 height 12
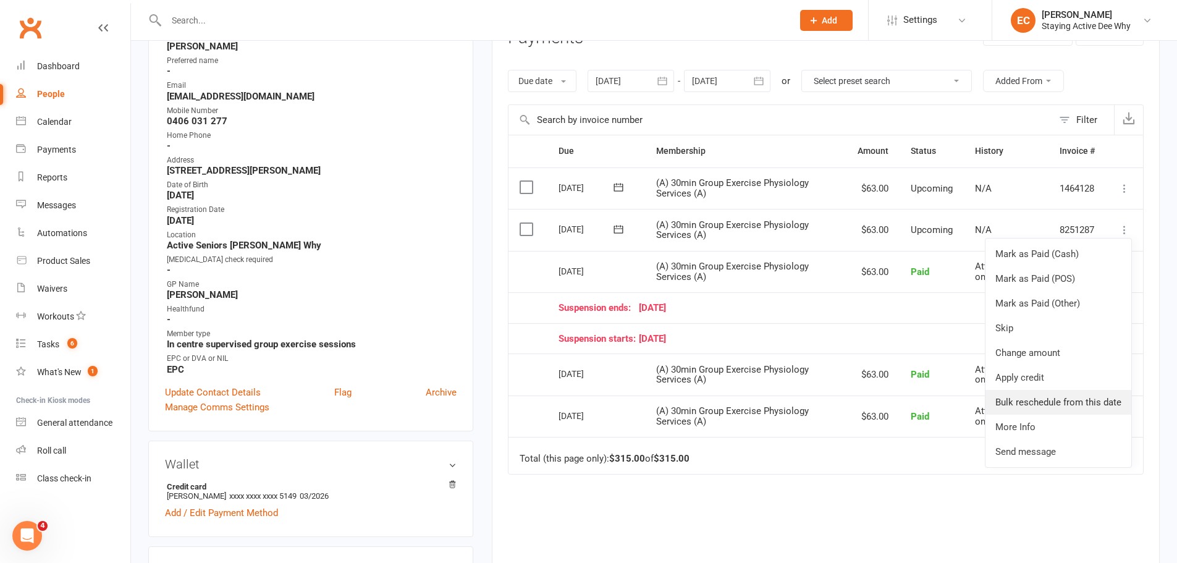
click at [1051, 399] on link "Bulk reschedule from this date" at bounding box center [1059, 402] width 146 height 25
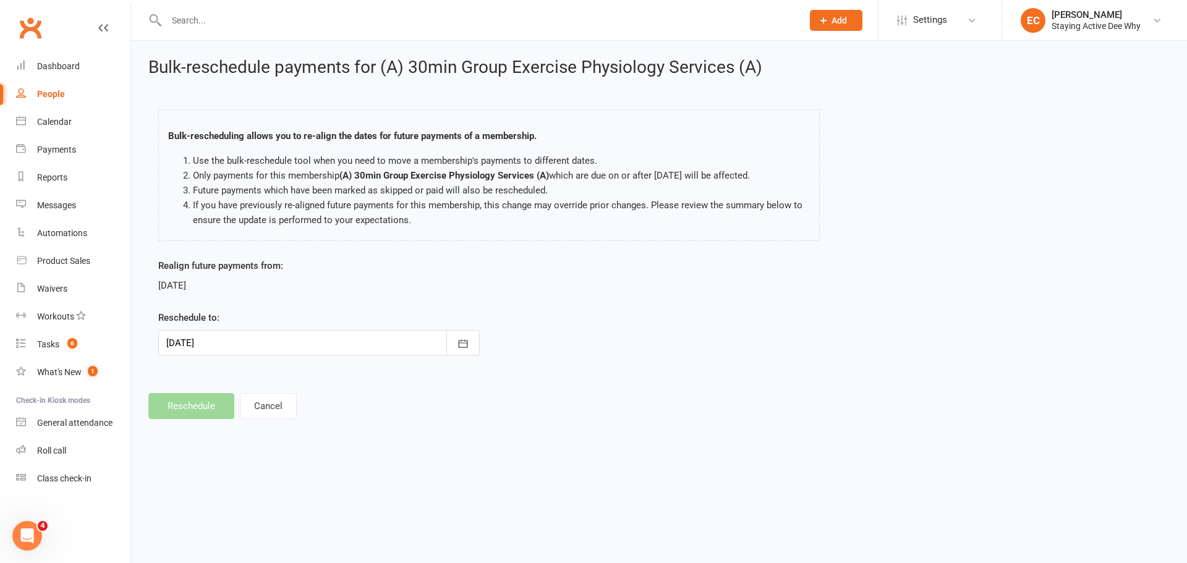
click at [298, 348] on div at bounding box center [318, 343] width 321 height 26
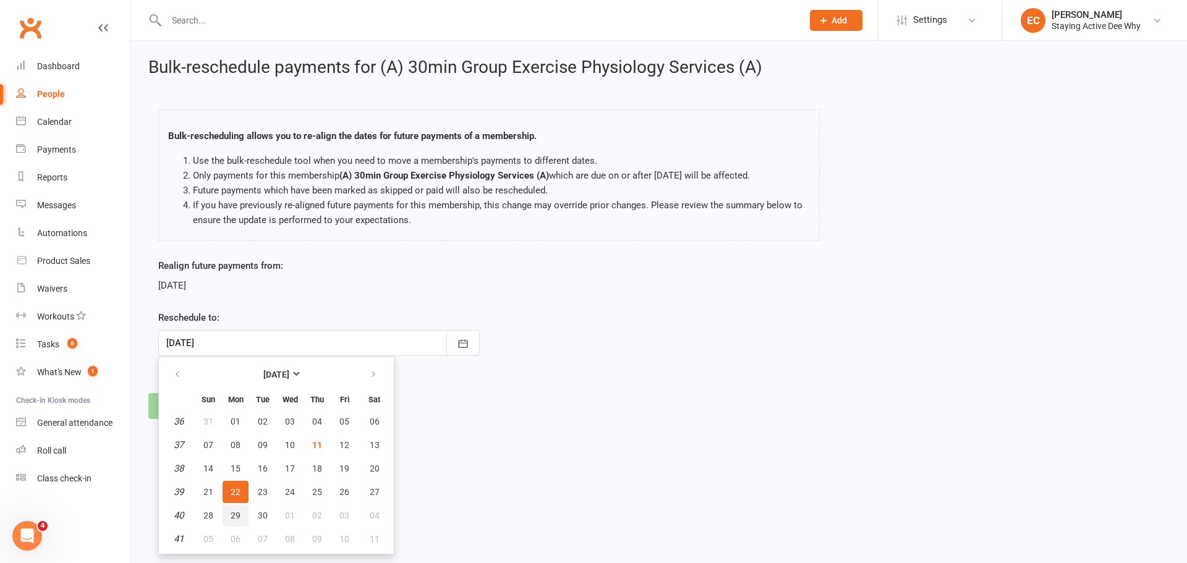
click at [233, 520] on button "29" at bounding box center [235, 515] width 26 height 22
type input "[DATE]"
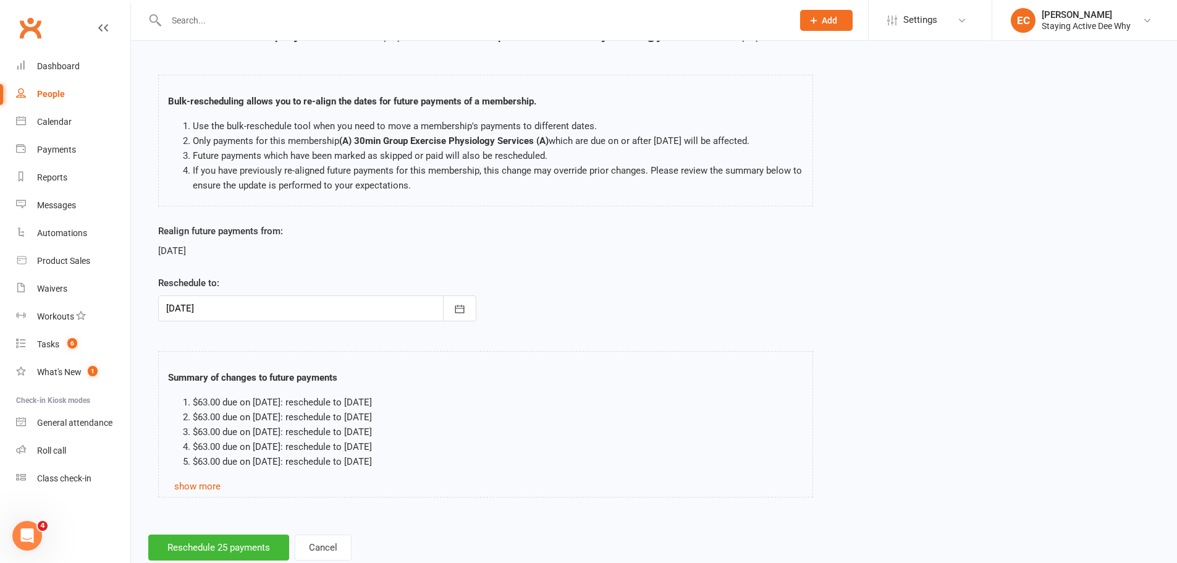
scroll to position [67, 0]
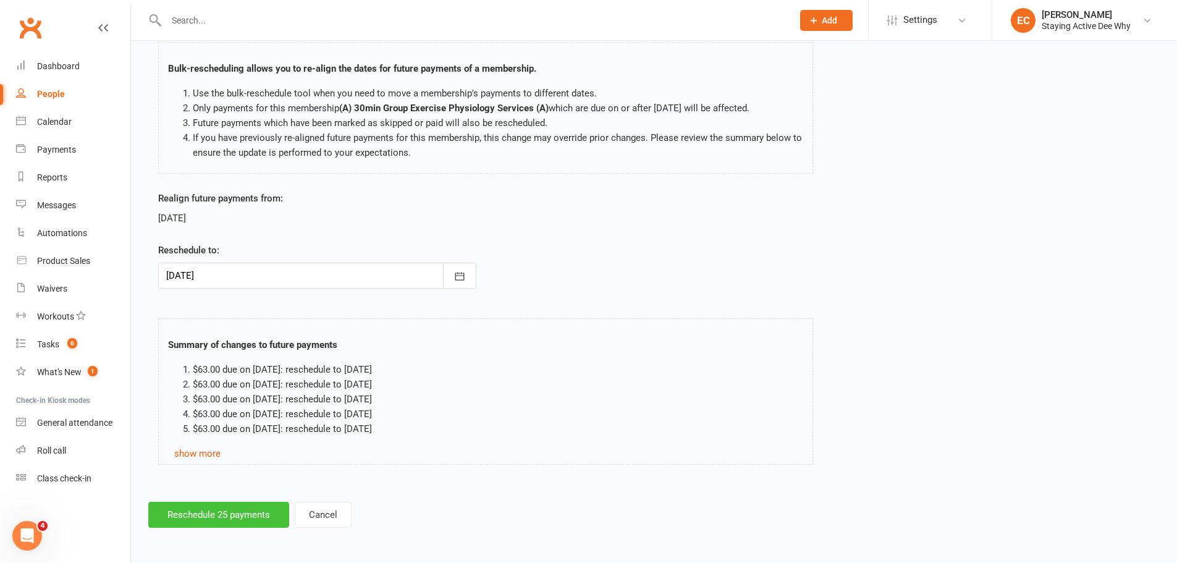
click at [207, 506] on button "Reschedule 25 payments" at bounding box center [218, 515] width 141 height 26
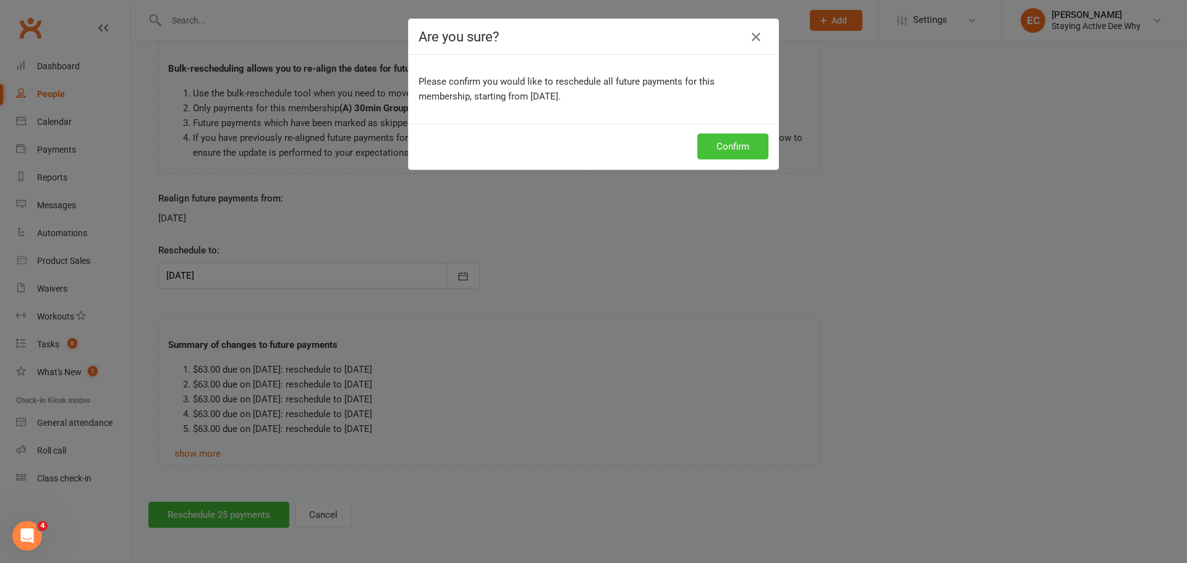
click at [729, 140] on button "Confirm" at bounding box center [732, 146] width 71 height 26
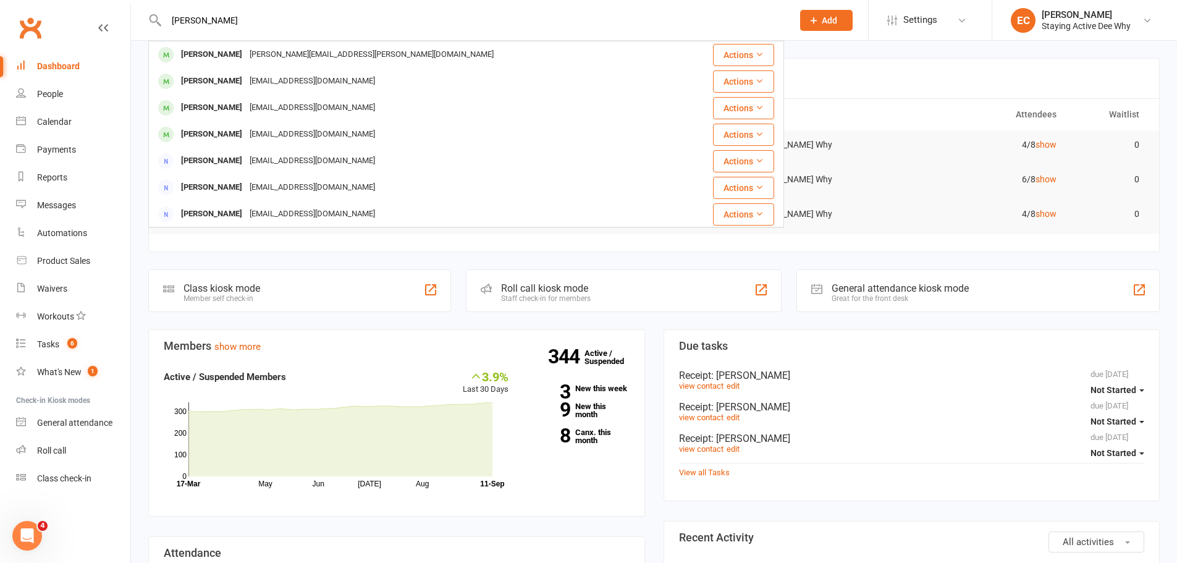
type input "di mead"
click at [176, 48] on div at bounding box center [166, 54] width 23 height 20
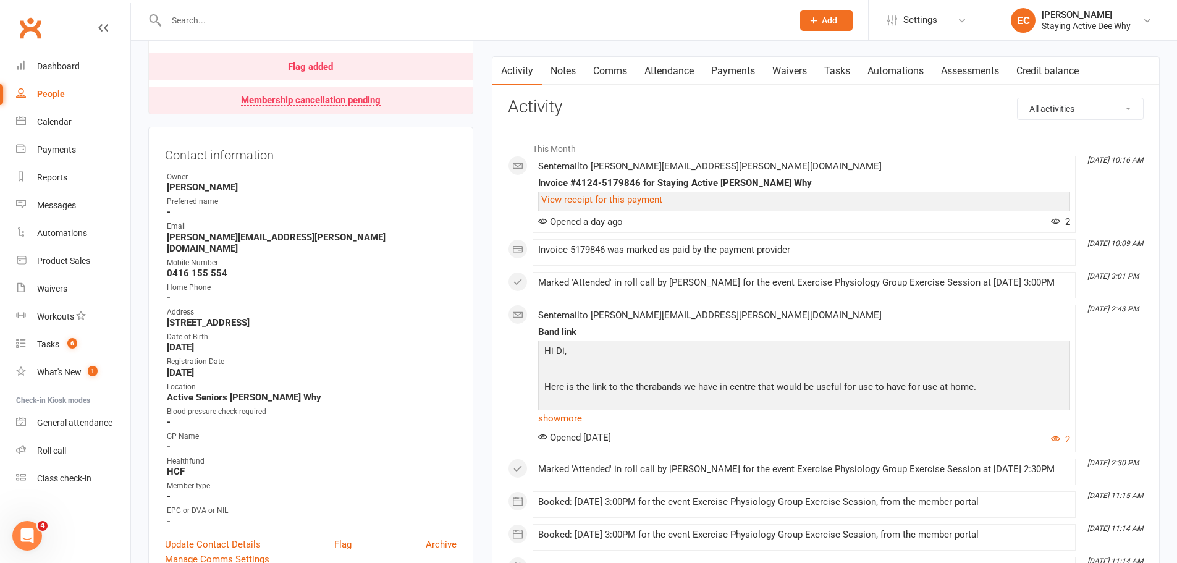
scroll to position [124, 0]
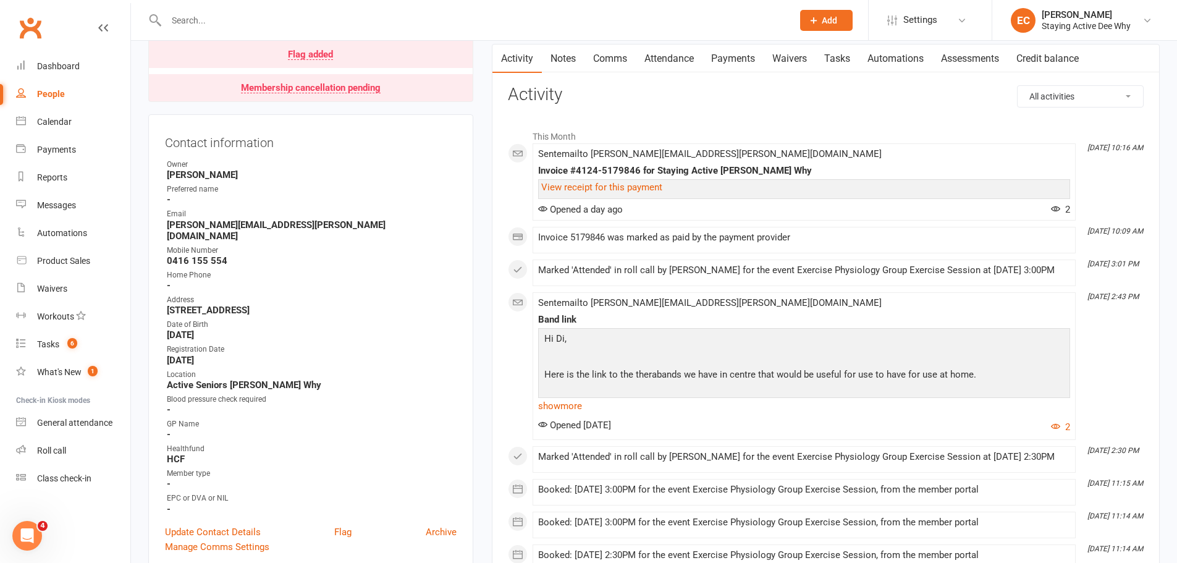
drag, startPoint x: 564, startPoint y: 410, endPoint x: 563, endPoint y: 399, distance: 11.8
click at [564, 410] on link "show more" at bounding box center [804, 405] width 532 height 17
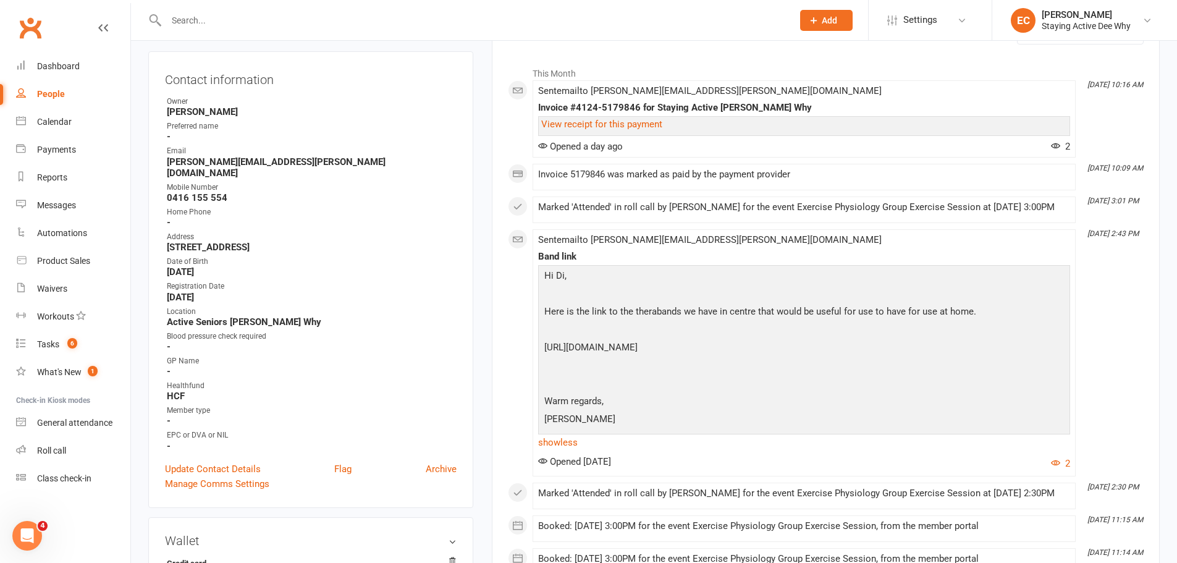
scroll to position [309, 0]
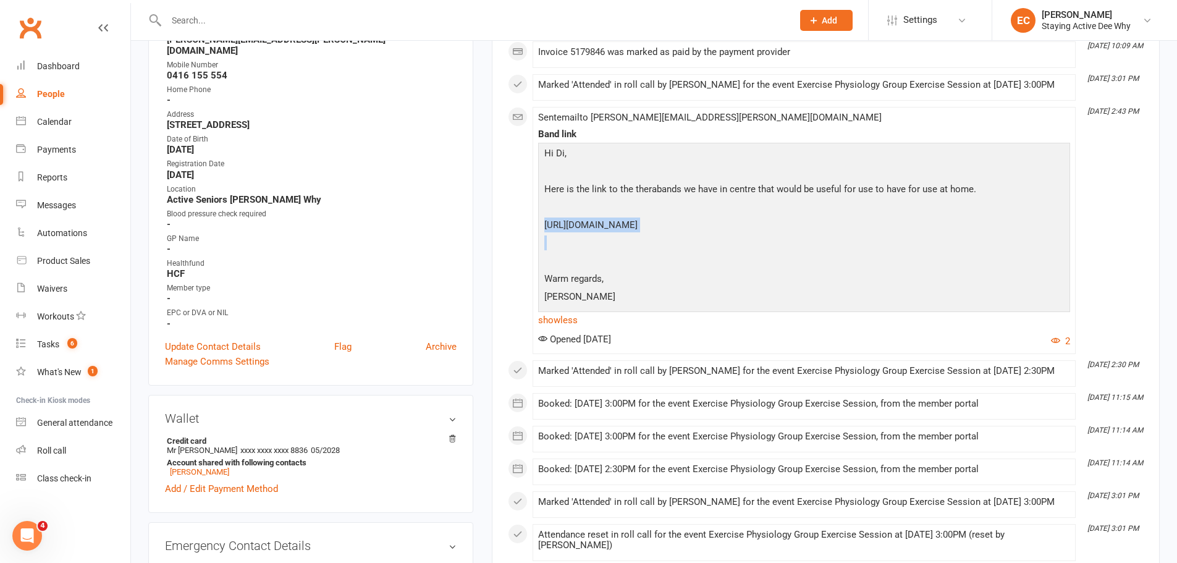
drag, startPoint x: 543, startPoint y: 234, endPoint x: 1004, endPoint y: 337, distance: 471.9
click at [1004, 307] on div "Hi Di, Here is the link to the therabands we have in centre that would be usefu…" at bounding box center [804, 226] width 526 height 161
click at [770, 235] on p "https://www.amazon.com.au/PROIRON-Resistance-Loop-Bands-Rehabilitation/dp/B073F…" at bounding box center [804, 227] width 526 height 18
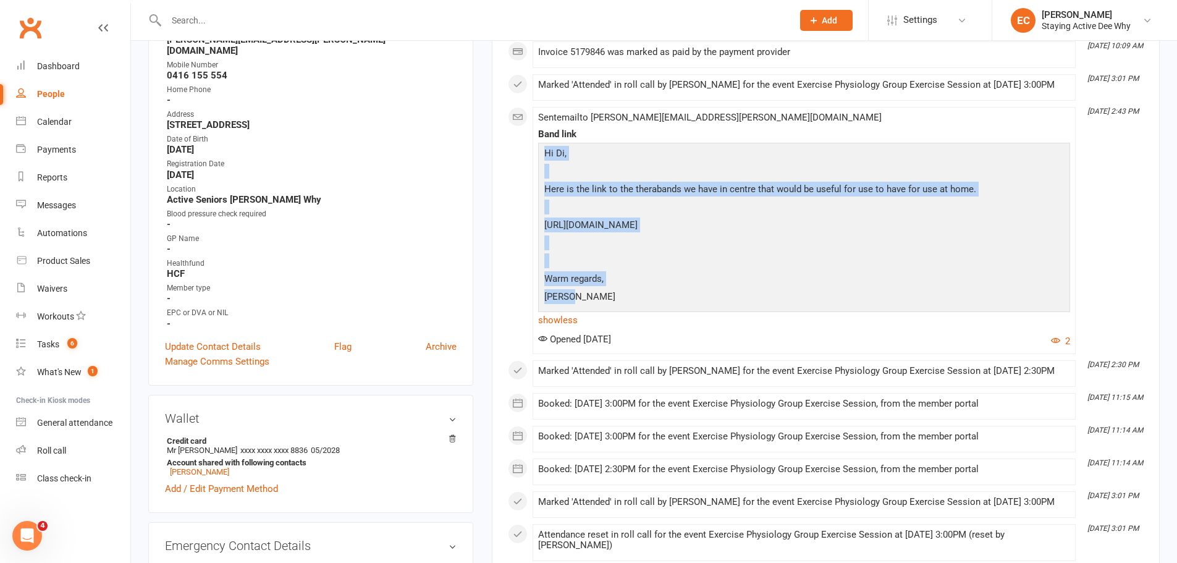
drag, startPoint x: 591, startPoint y: 396, endPoint x: 544, endPoint y: 163, distance: 237.7
click at [544, 163] on div "Hi Di, Here is the link to the therabands we have in centre that would be usefu…" at bounding box center [804, 226] width 526 height 161
copy div "Hi Di, Here is the link to the therabands we have in centre that would be usefu…"
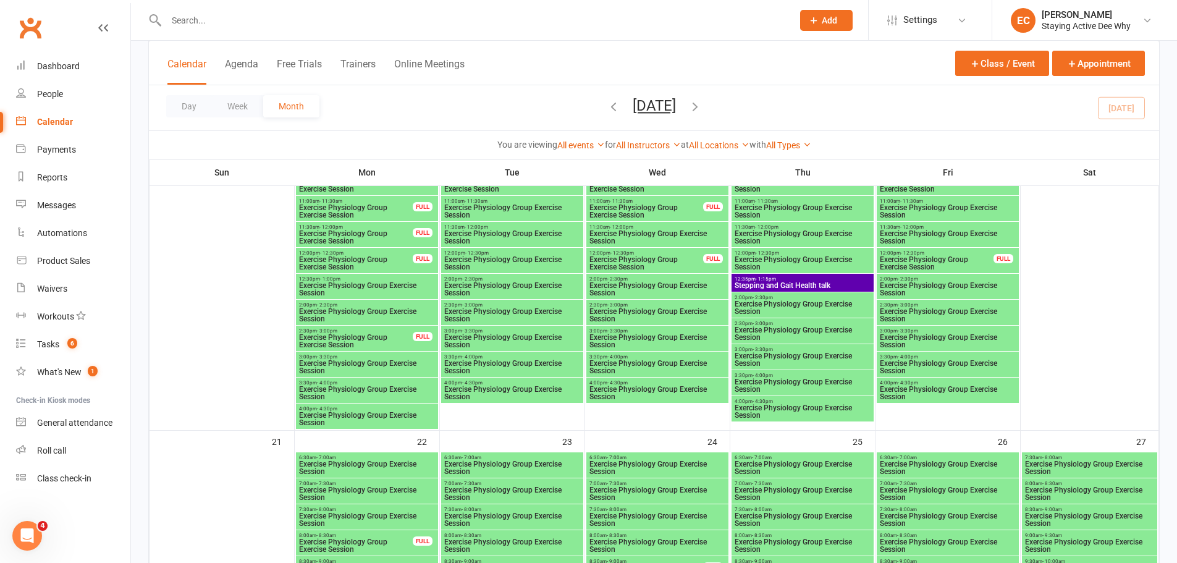
scroll to position [1298, 0]
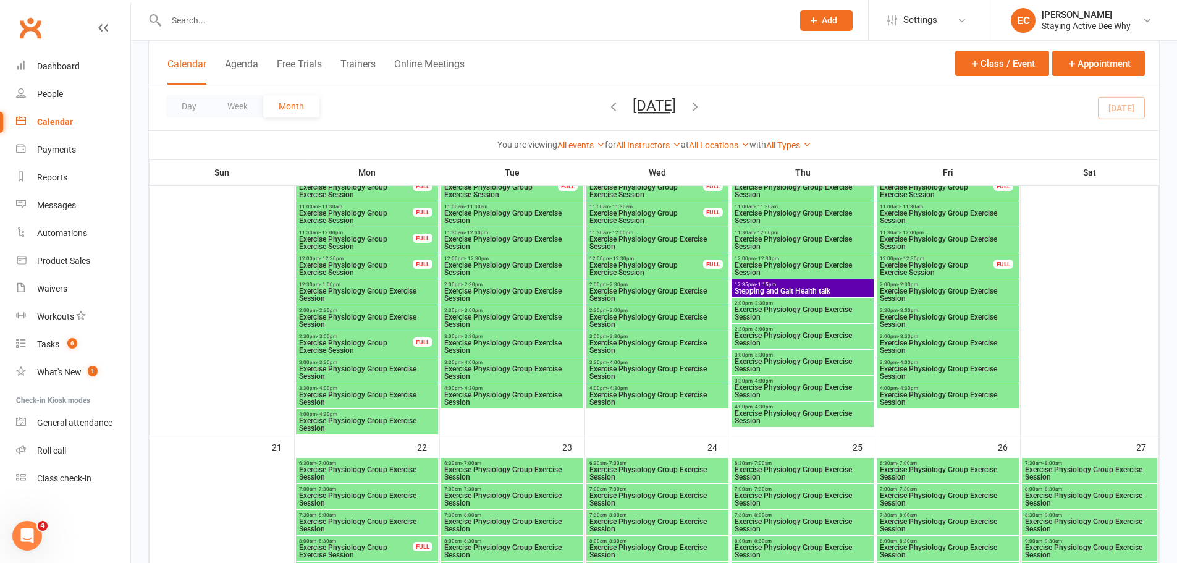
click at [420, 310] on span "2:00pm - 2:30pm" at bounding box center [367, 311] width 137 height 6
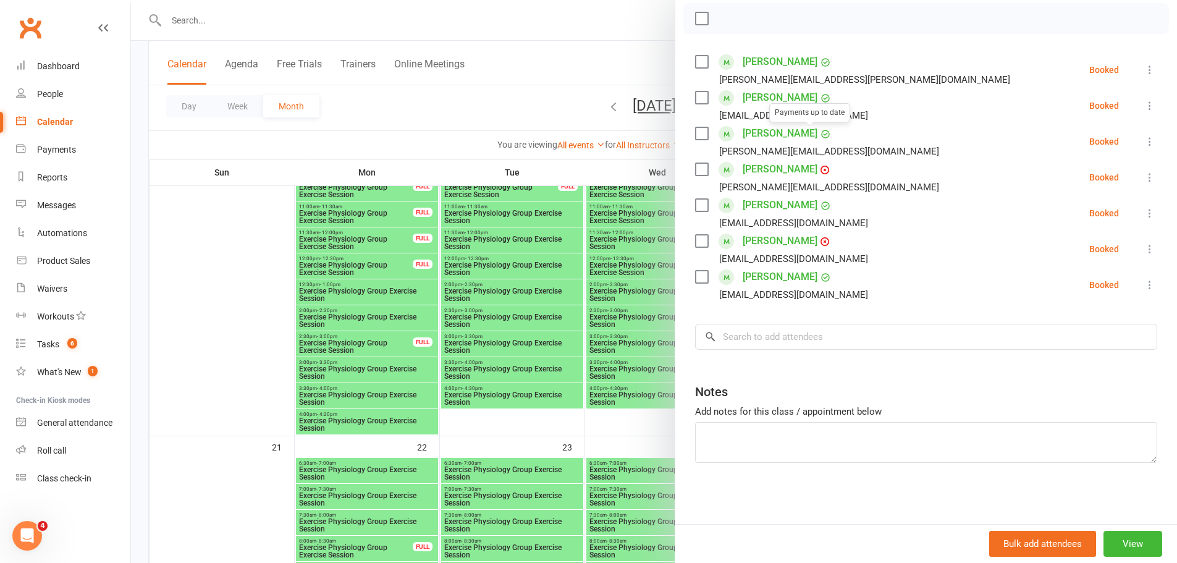
scroll to position [179, 0]
click at [787, 339] on input "search" at bounding box center [926, 336] width 462 height 26
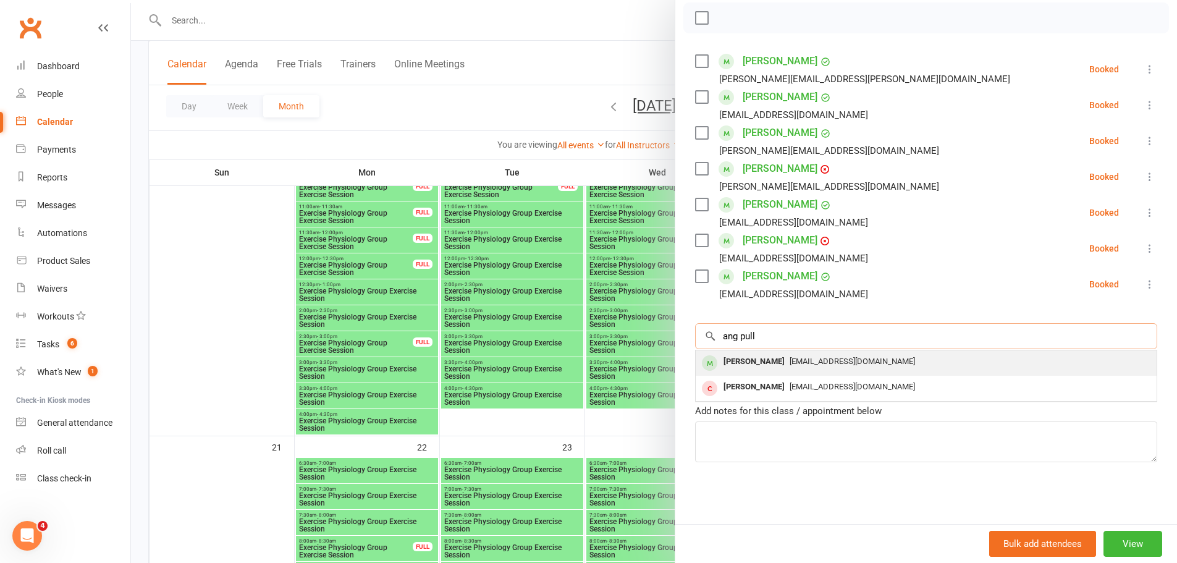
type input "ang pull"
click at [719, 363] on div "[PERSON_NAME]" at bounding box center [754, 362] width 71 height 18
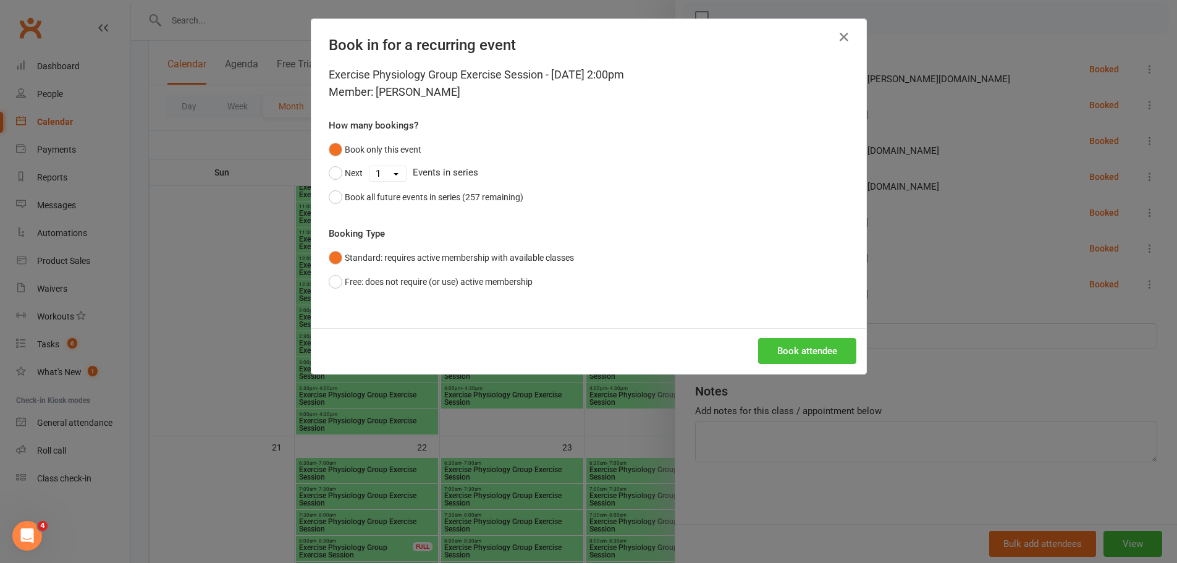
click at [783, 346] on button "Book attendee" at bounding box center [807, 351] width 98 height 26
